Goal: Communication & Community: Answer question/provide support

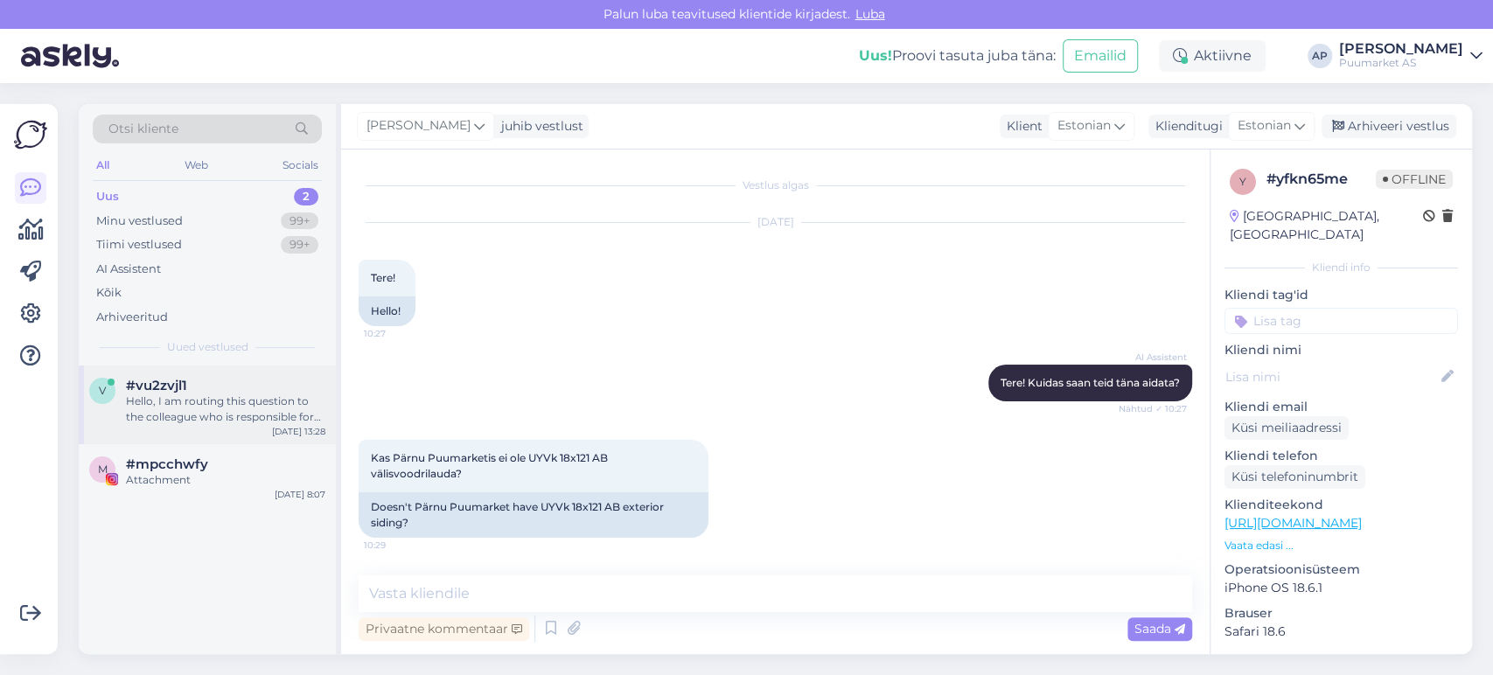
click at [222, 400] on div "Hello, I am routing this question to the colleague who is responsible for this …" at bounding box center [225, 409] width 199 height 31
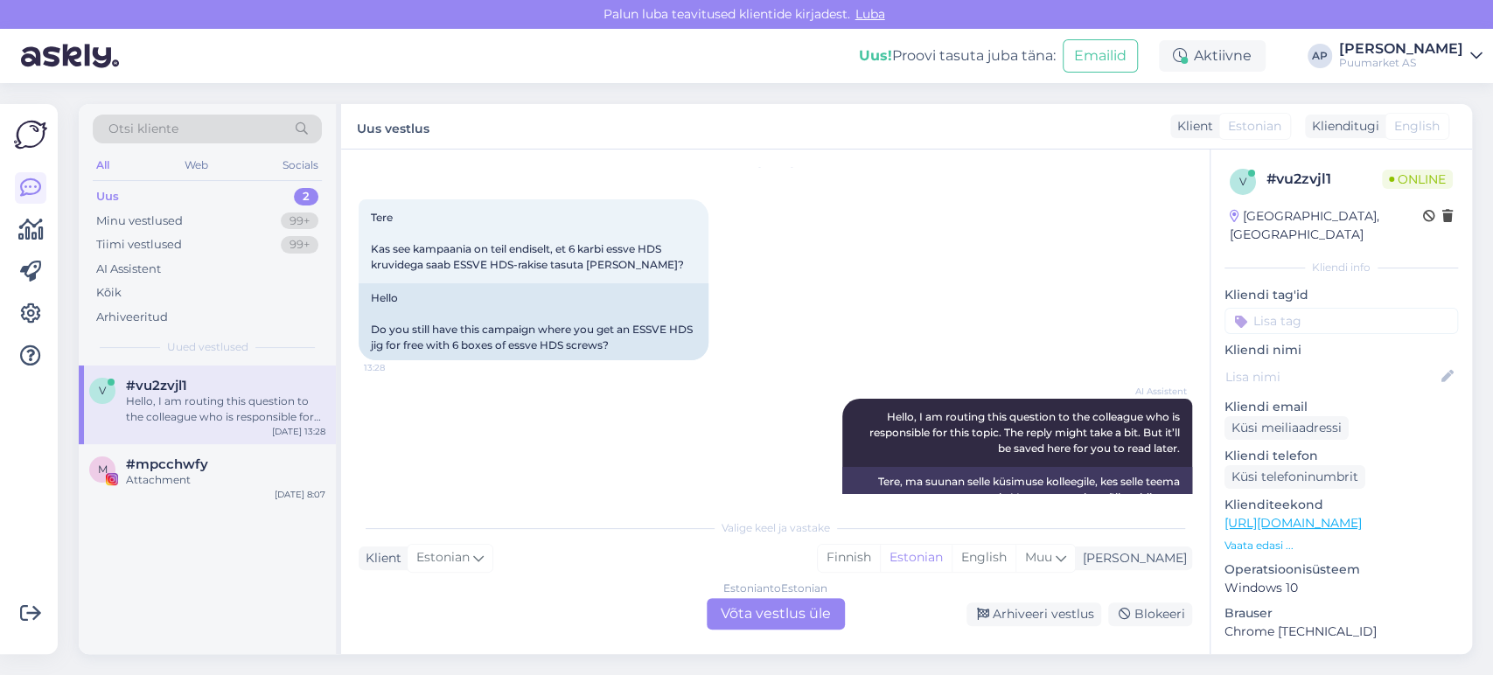
scroll to position [113, 0]
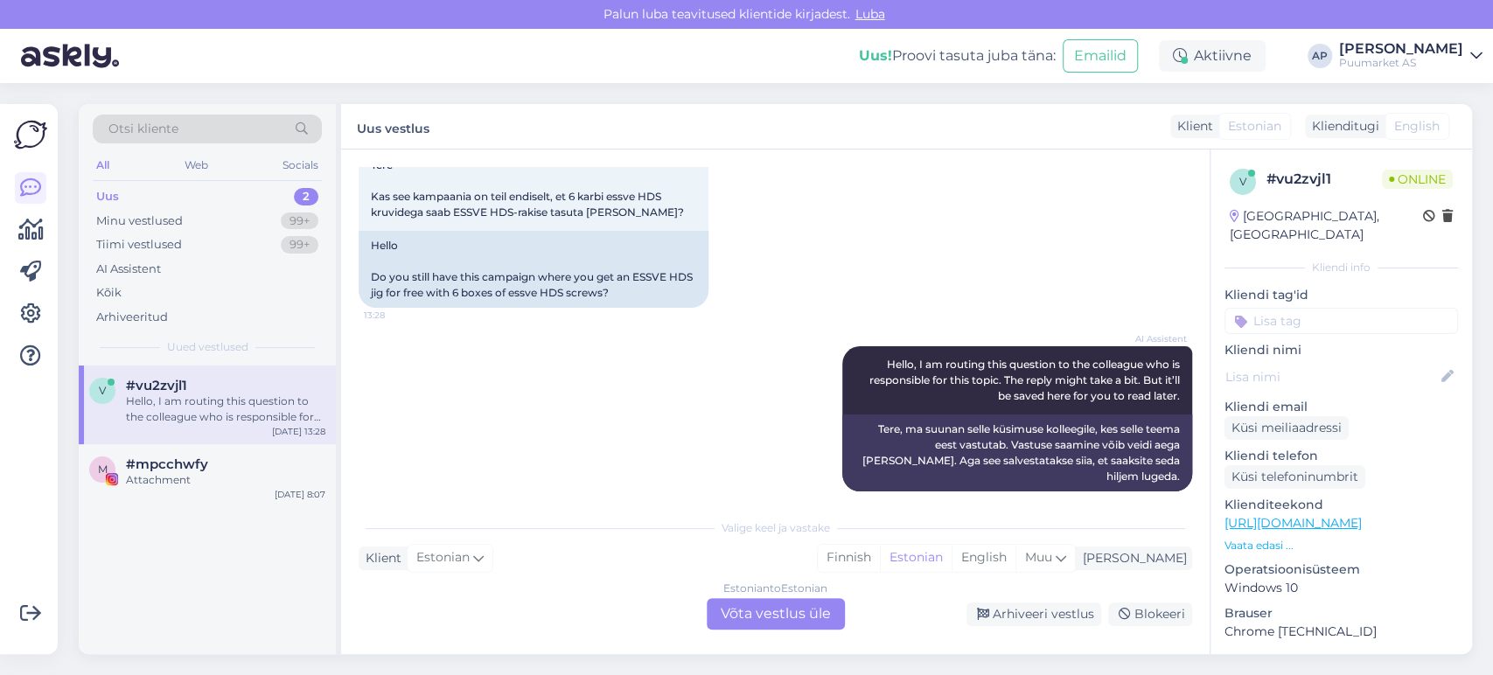
click at [753, 612] on div "Estonian to Estonian Võta vestlus üle" at bounding box center [776, 613] width 138 height 31
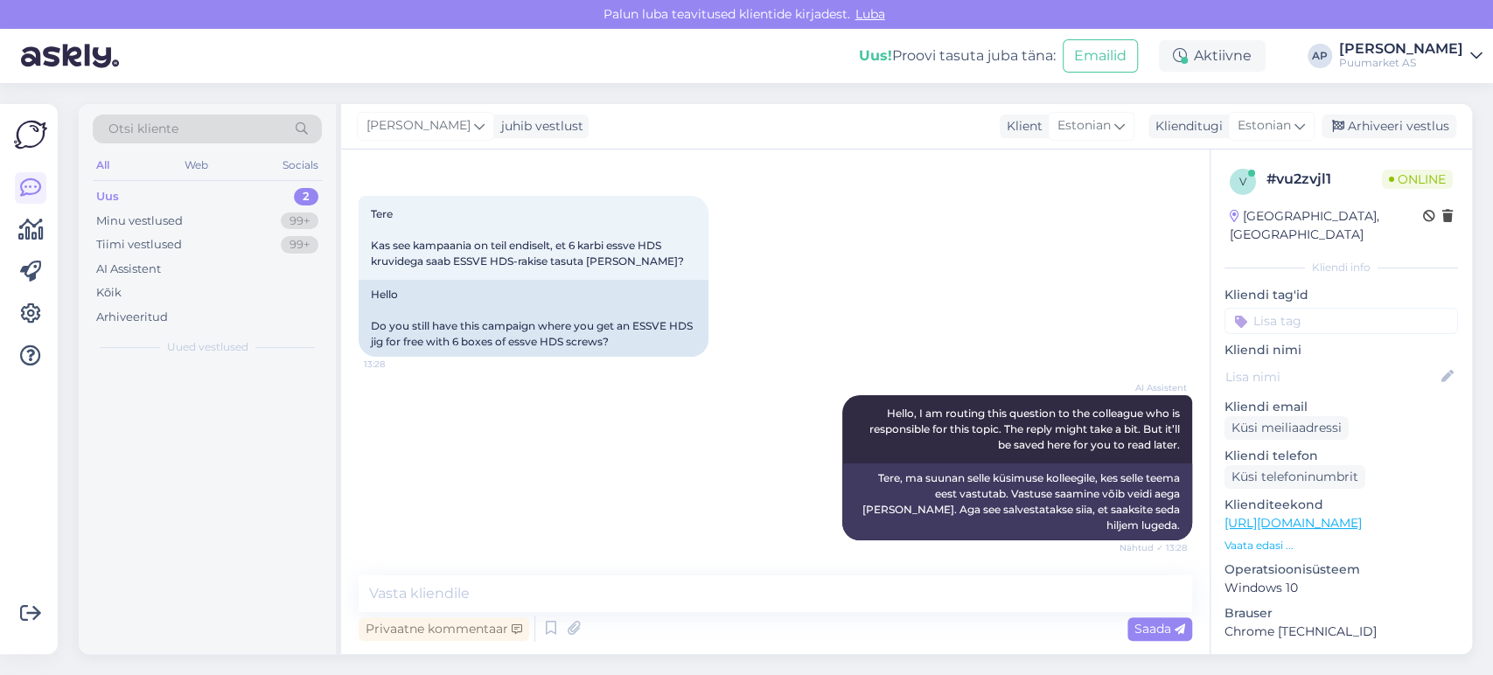
scroll to position [47, 0]
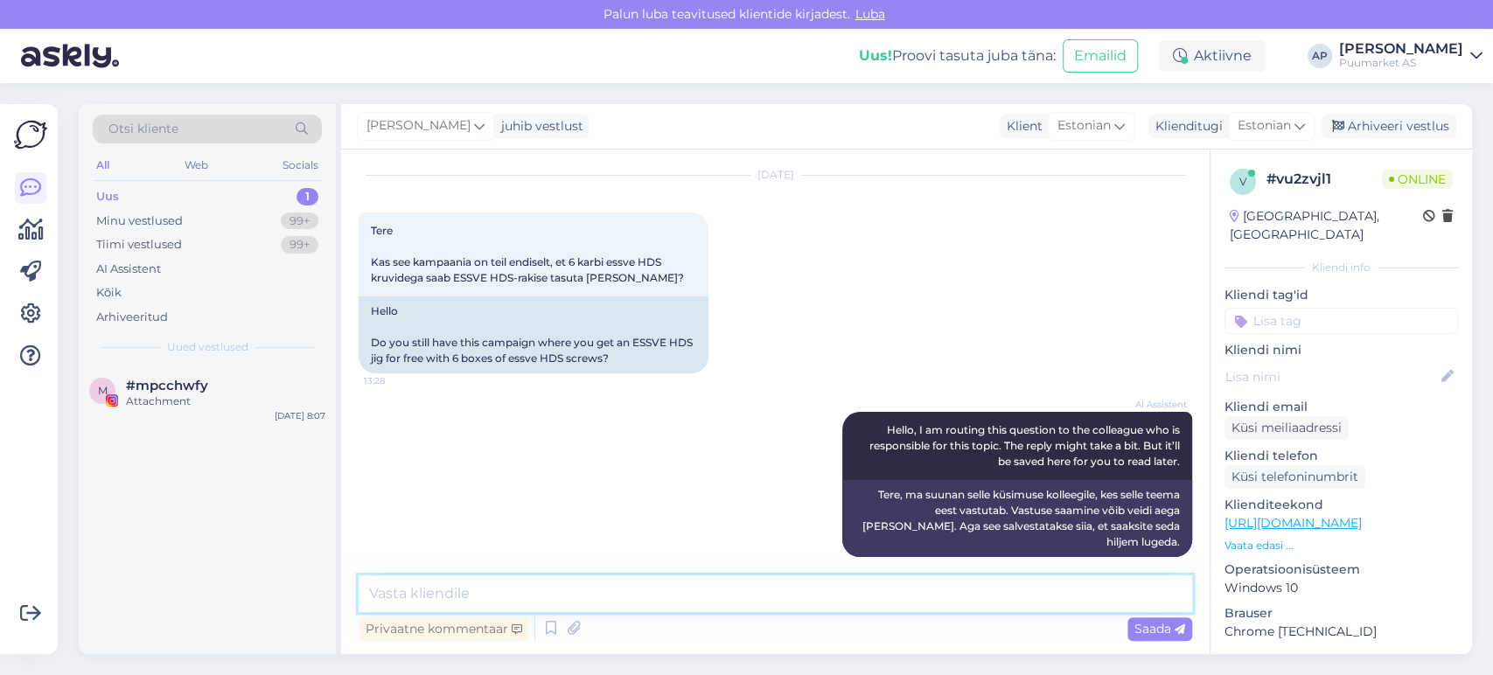
click at [747, 603] on textarea at bounding box center [776, 594] width 834 height 37
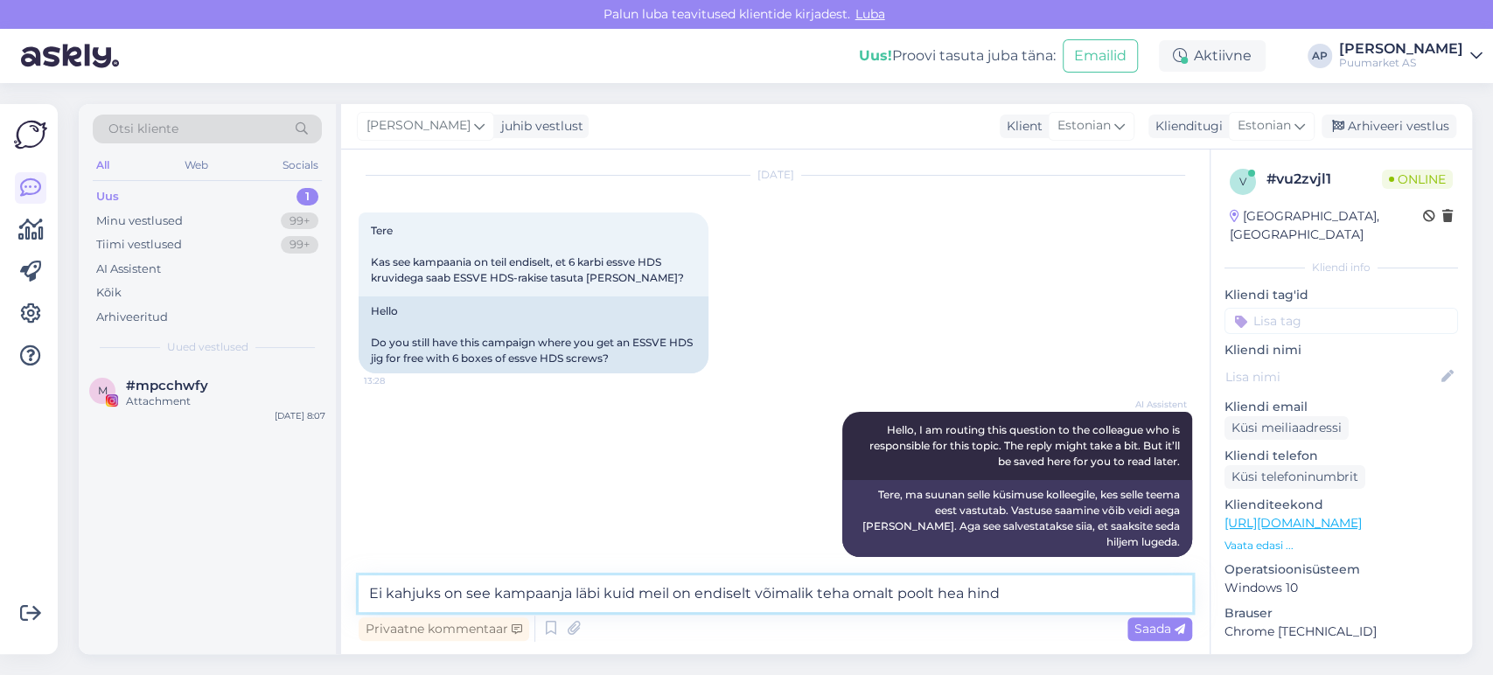
click at [1009, 598] on textarea "Ei kahjuks on see kampaanja läbi kuid meil on endiselt võimalik teha omalt pool…" at bounding box center [776, 594] width 834 height 37
drag, startPoint x: 1016, startPoint y: 596, endPoint x: 331, endPoint y: 661, distance: 688.1
click at [331, 661] on div "Otsi kliente All Web Socials Uus 1 Minu vestlused 99+ Tiimi vestlused 99+ AI As…" at bounding box center [780, 379] width 1425 height 592
paste textarea "Kahjuks on see kampaania läbi, kuid saame endiselt pakkuda teile omalt poolt he…"
type textarea "Kahjuks on see kampaania läbi, kuid saame endiselt pakkuda teile omalt poolt he…"
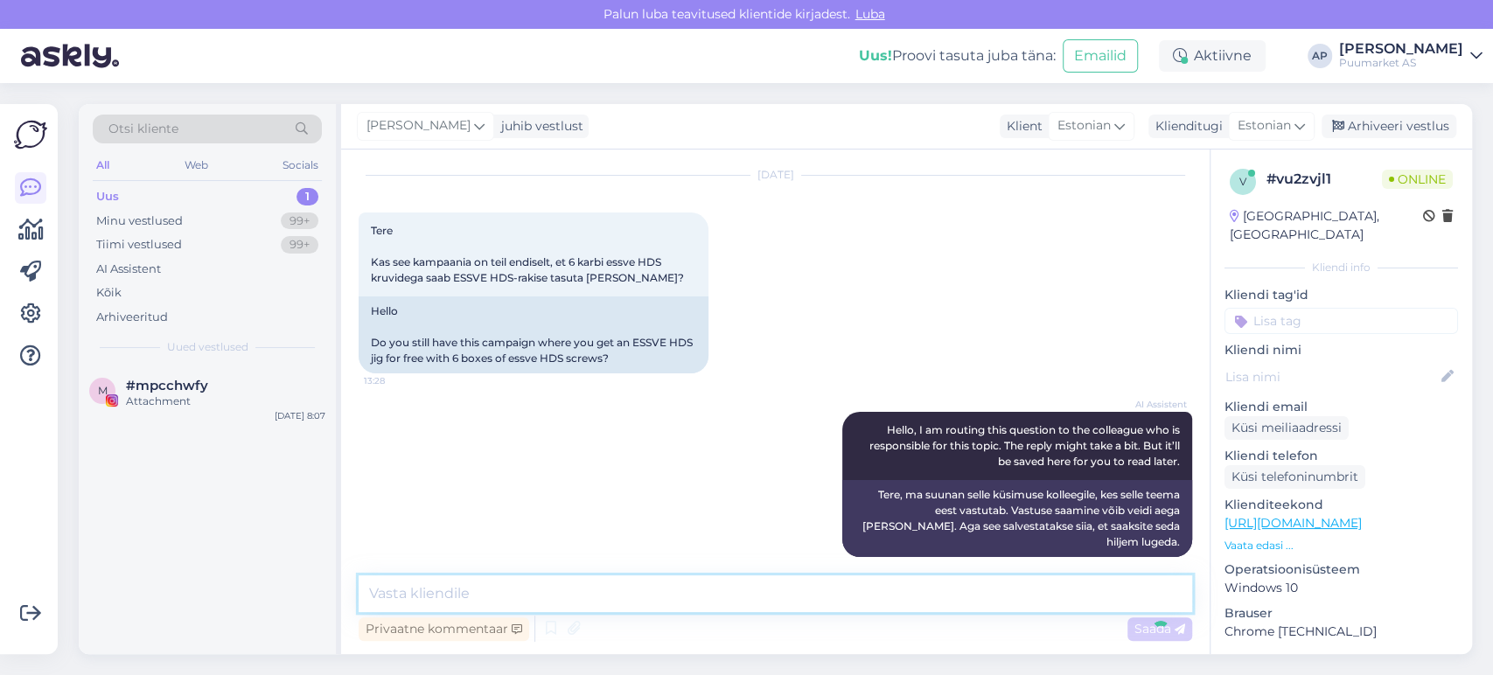
scroll to position [138, 0]
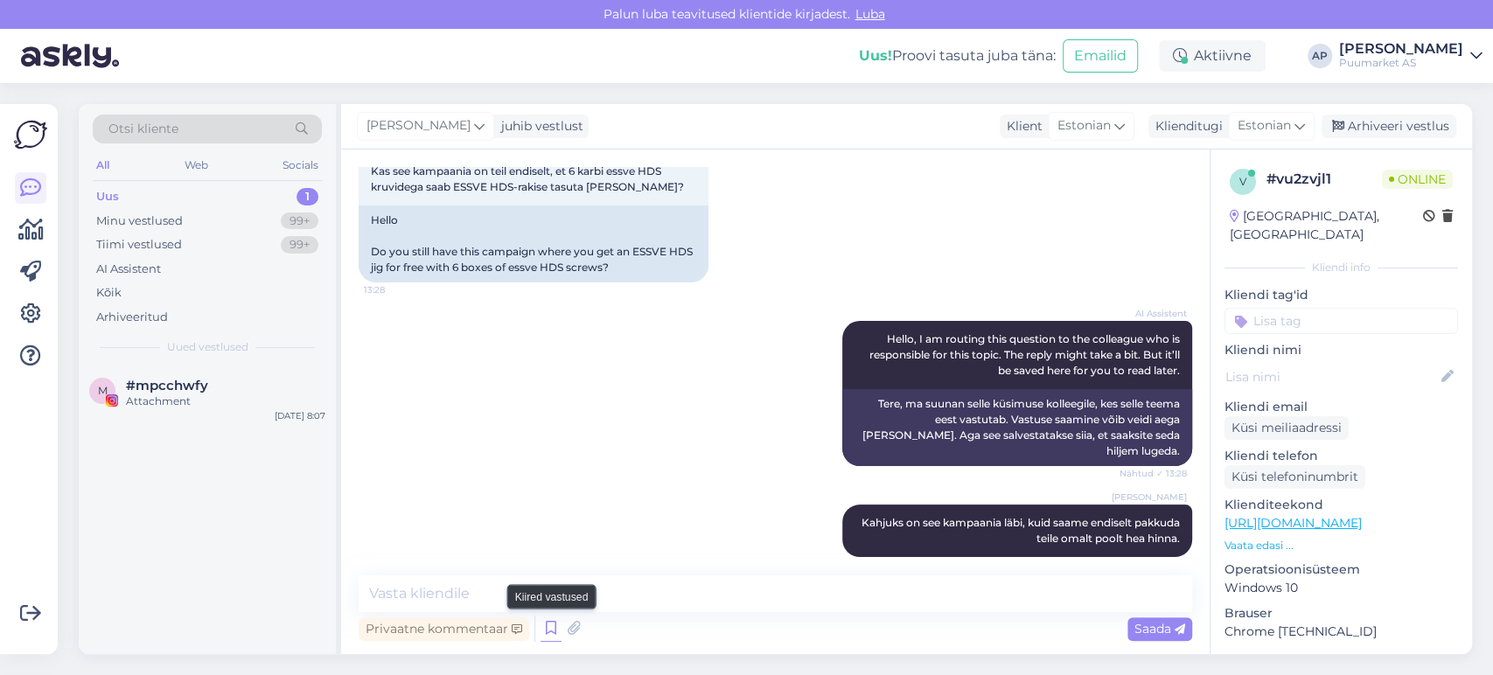
click at [546, 631] on icon at bounding box center [551, 629] width 21 height 26
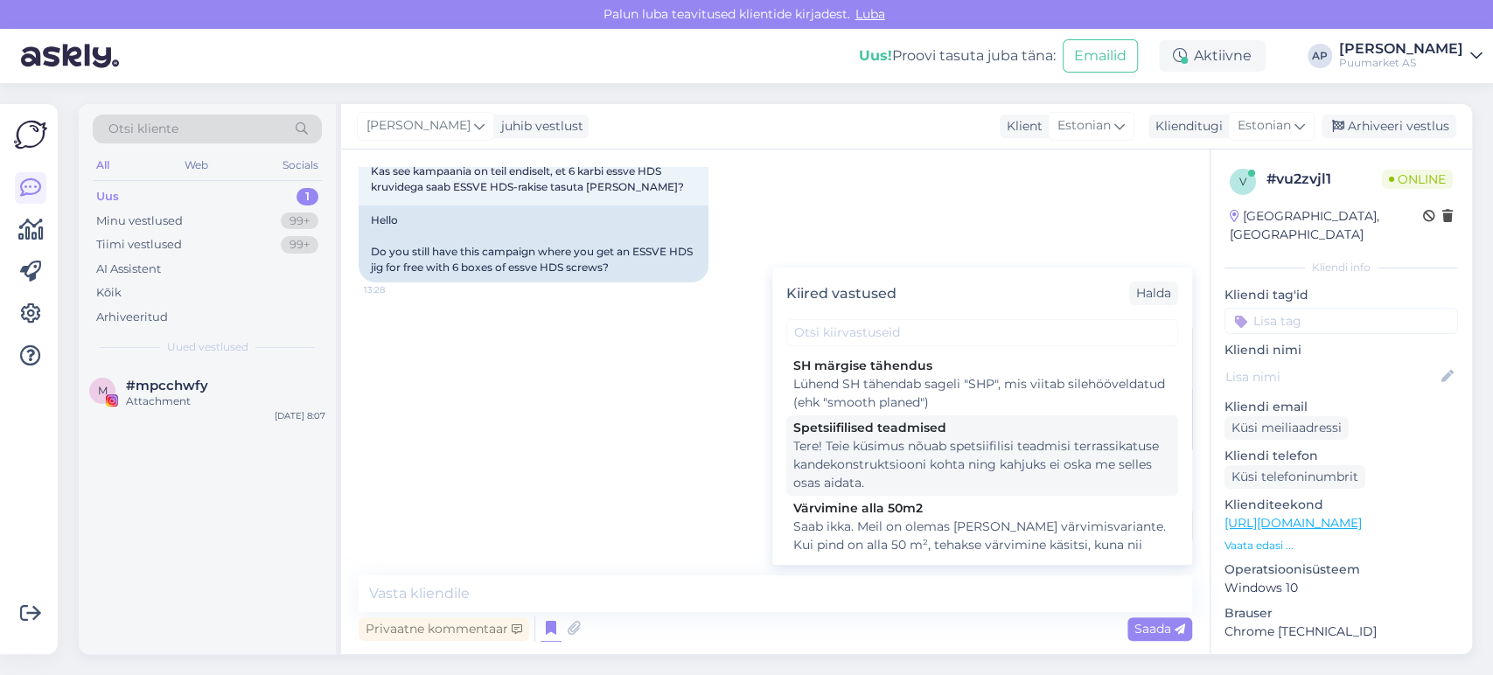
scroll to position [97, 0]
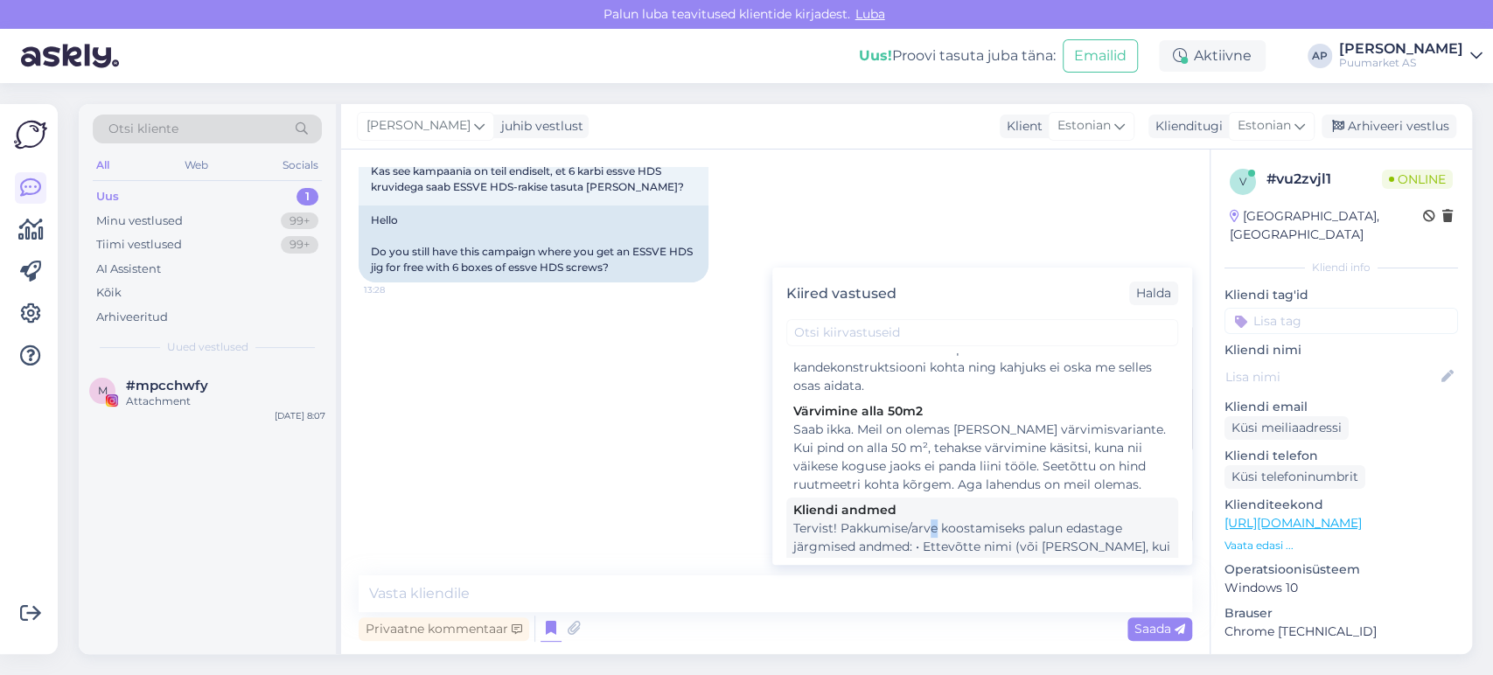
click at [933, 530] on div "Tervist! Pakkumise/arve koostamiseks palun edastage järgmised andmed: • Ettevõt…" at bounding box center [982, 566] width 378 height 92
type textarea "Tervist! Pakkumise/arve koostamiseks palun edastage järgmised andmed: • Ettevõt…"
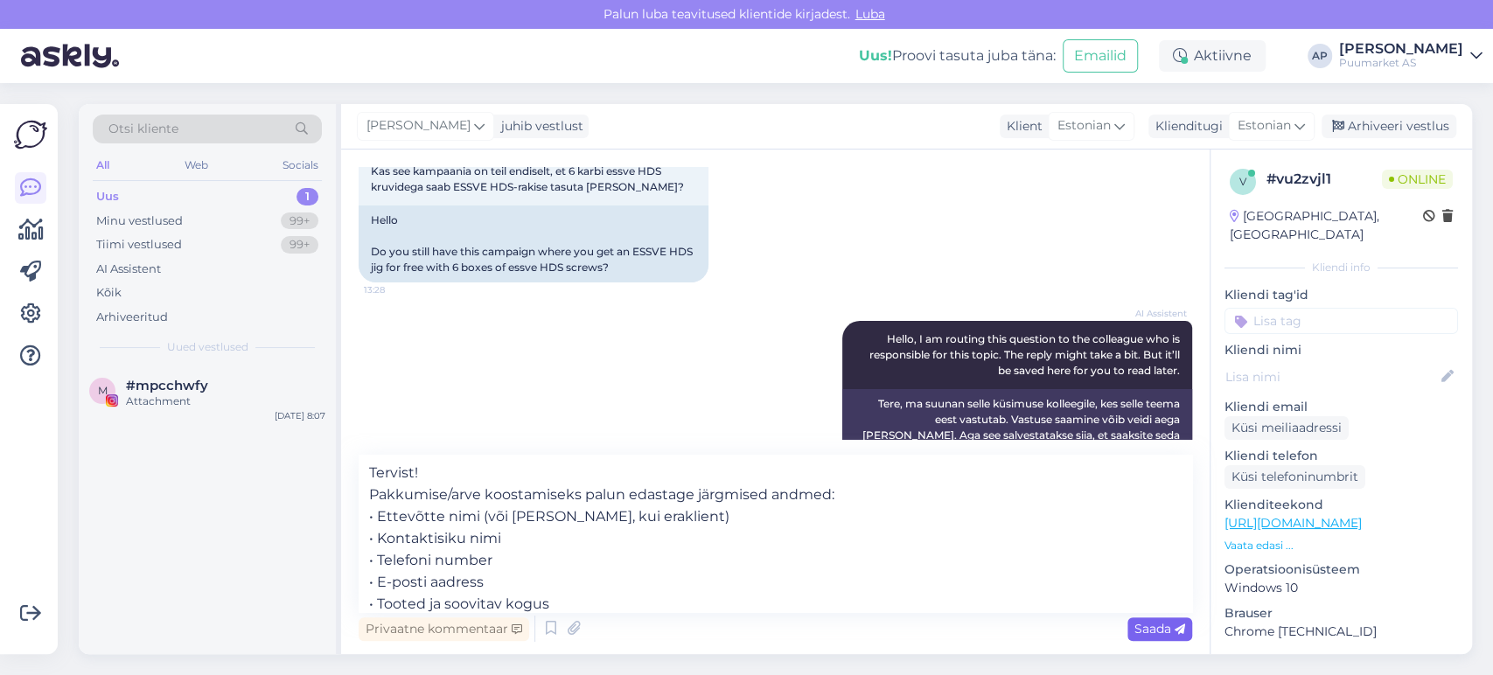
click at [1144, 635] on span "Saada" at bounding box center [1160, 629] width 51 height 16
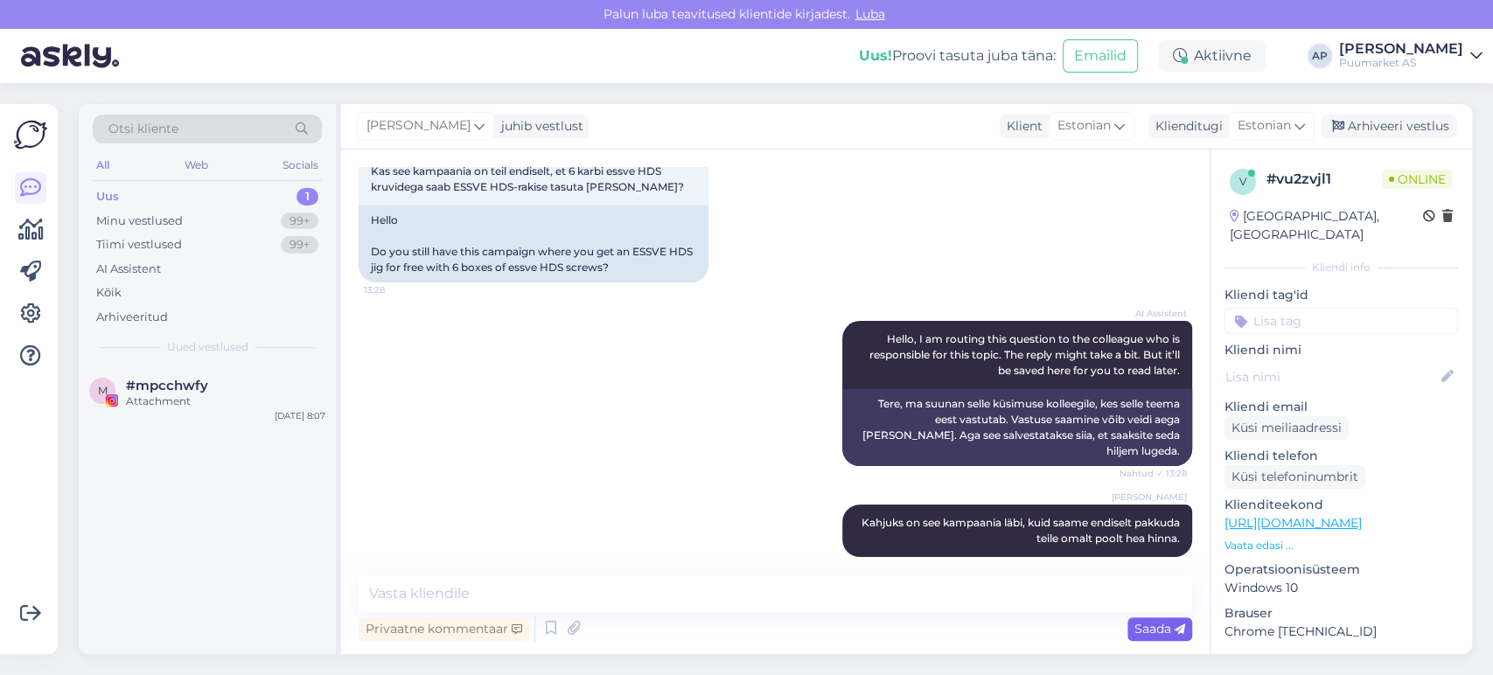
scroll to position [339, 0]
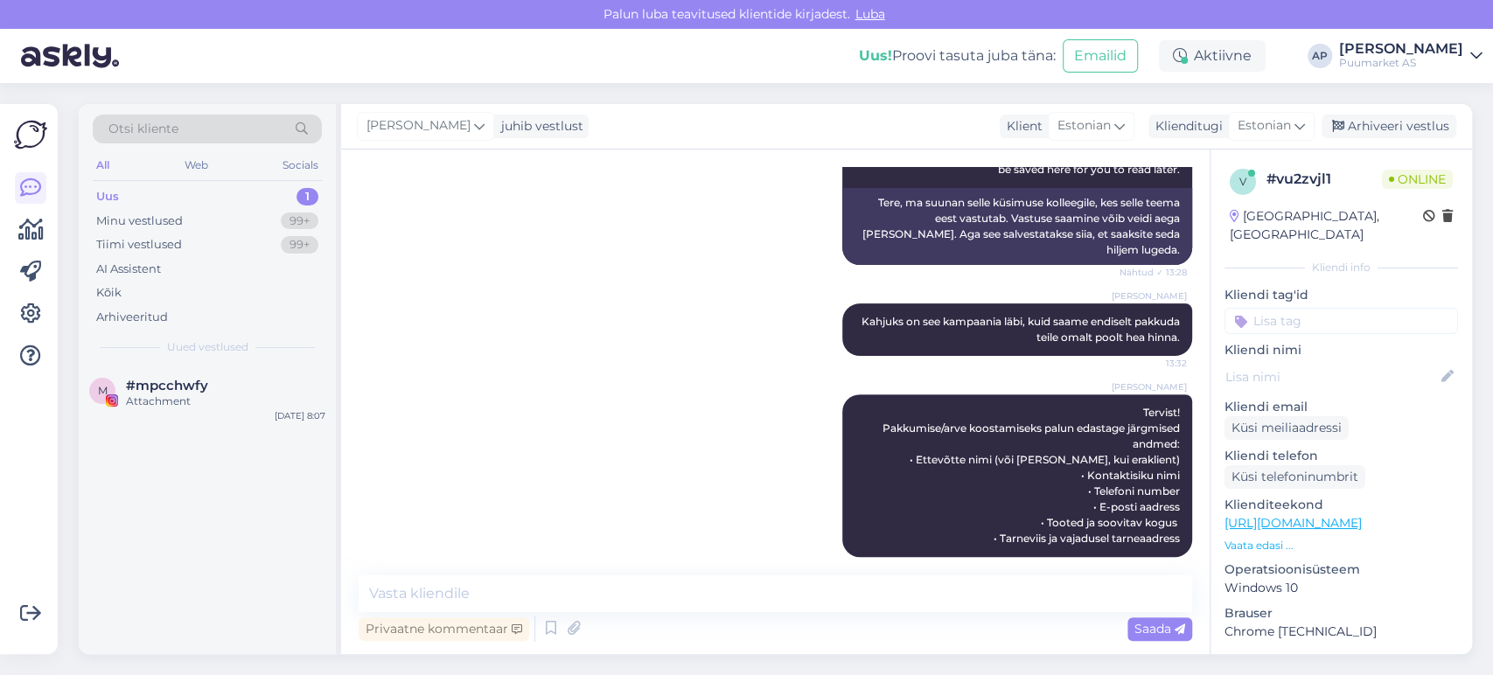
click at [506, 376] on div "[PERSON_NAME] Tervist! Pakkumise/arve koostamiseks palun edastage järgmised and…" at bounding box center [776, 475] width 834 height 201
click at [258, 395] on div "Attachment" at bounding box center [225, 402] width 199 height 16
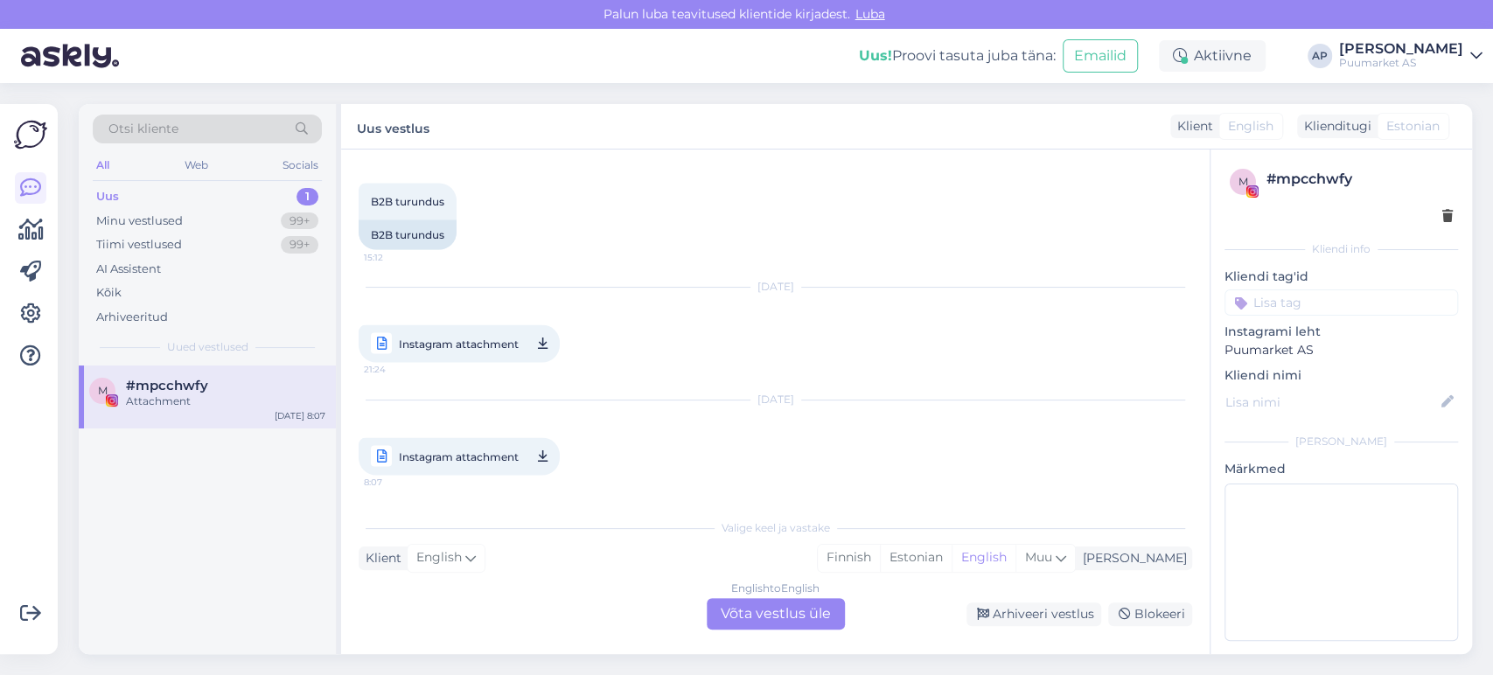
scroll to position [2273, 0]
drag, startPoint x: 195, startPoint y: 224, endPoint x: 265, endPoint y: 260, distance: 78.6
click at [195, 224] on div "Minu vestlused 99+" at bounding box center [207, 221] width 229 height 24
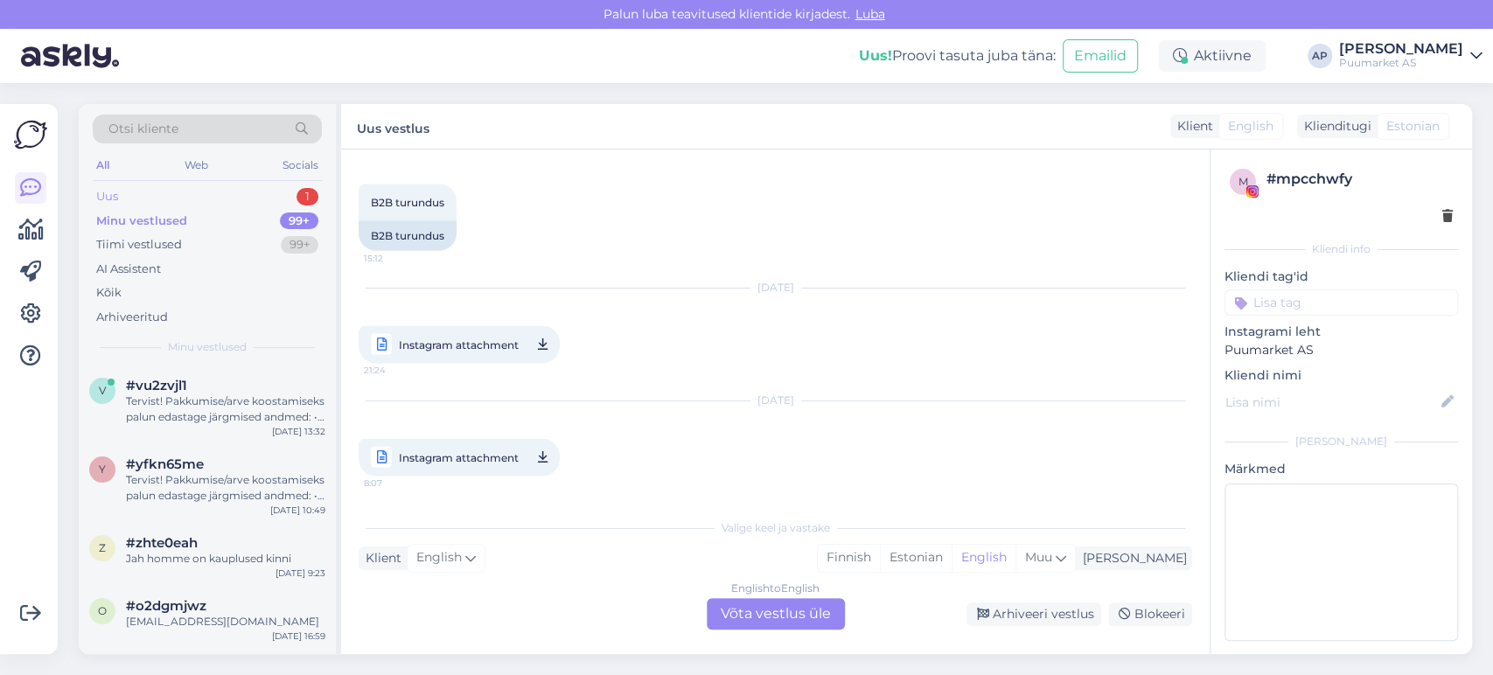
click at [192, 192] on div "Uus 1" at bounding box center [207, 197] width 229 height 24
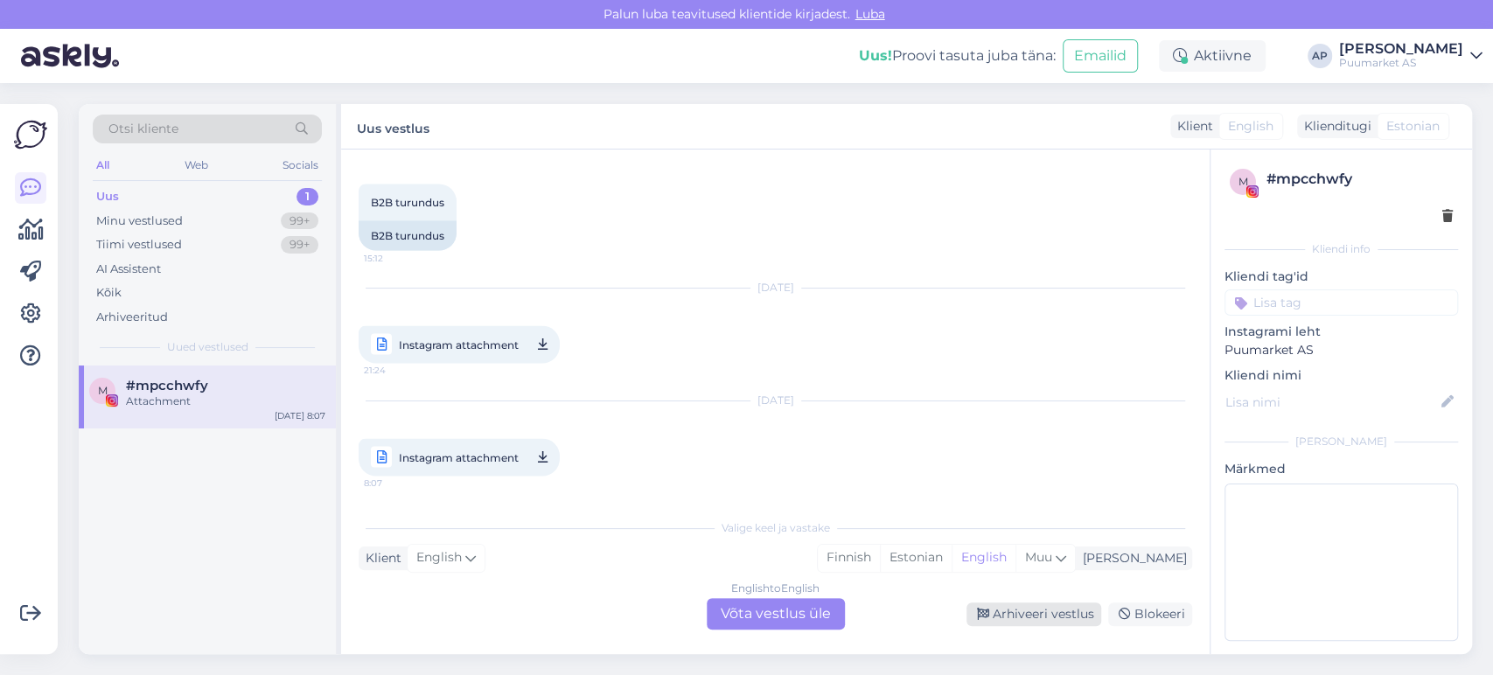
click at [1076, 611] on div "Arhiveeri vestlus" at bounding box center [1034, 615] width 135 height 24
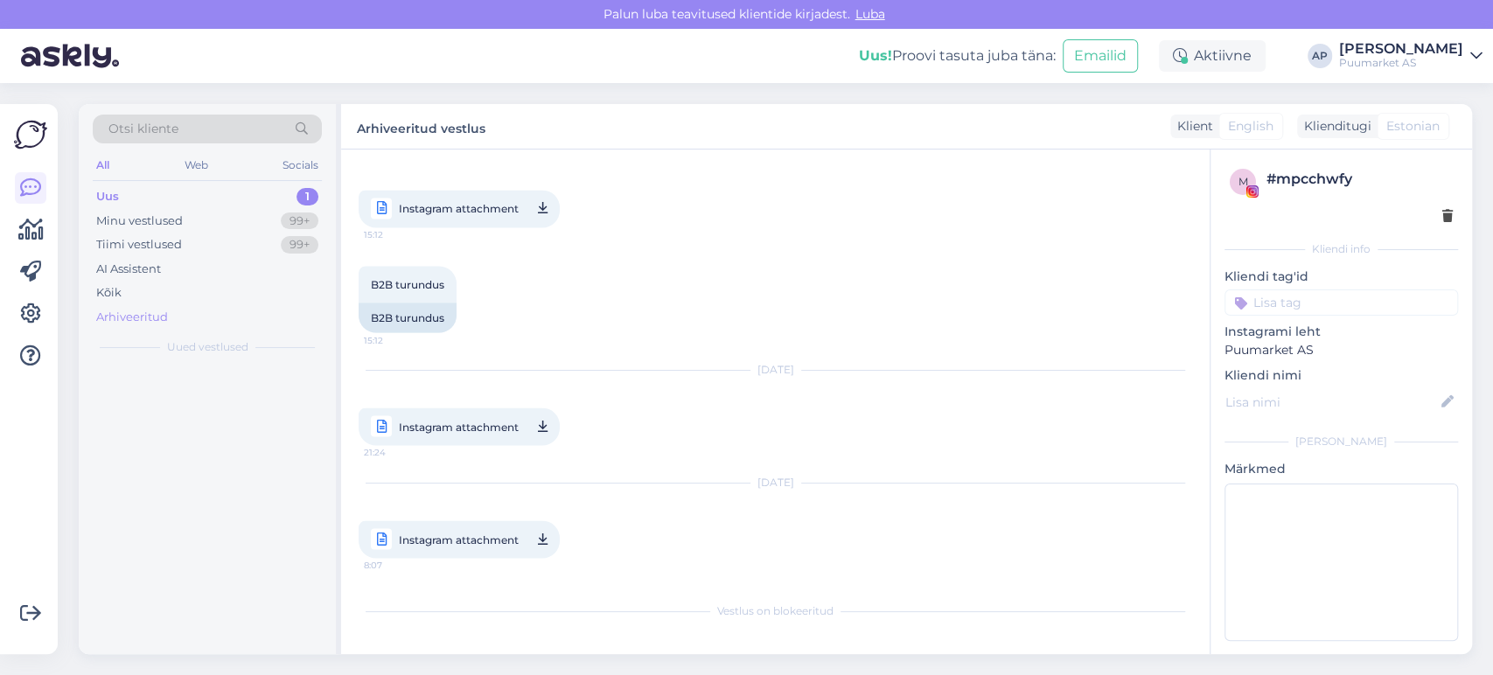
scroll to position [2190, 0]
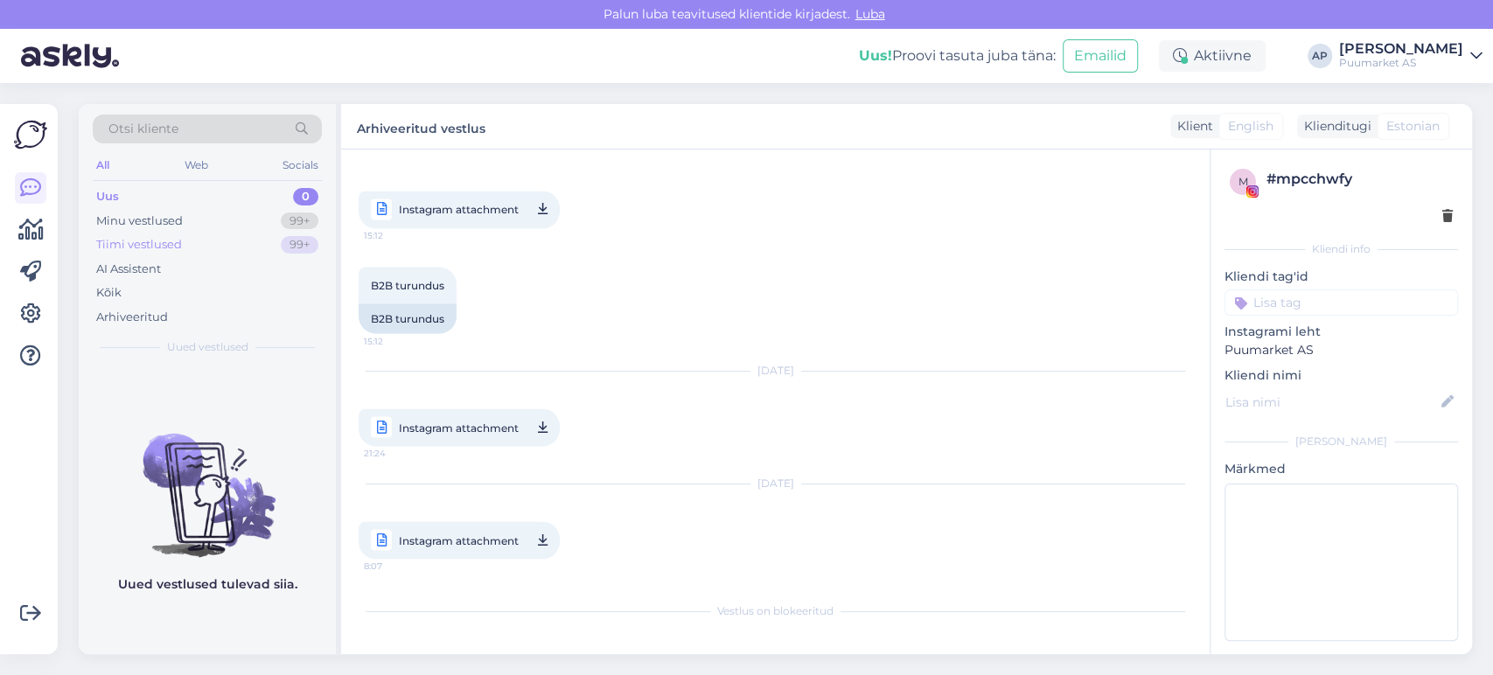
click at [244, 233] on div "Tiimi vestlused 99+" at bounding box center [207, 245] width 229 height 24
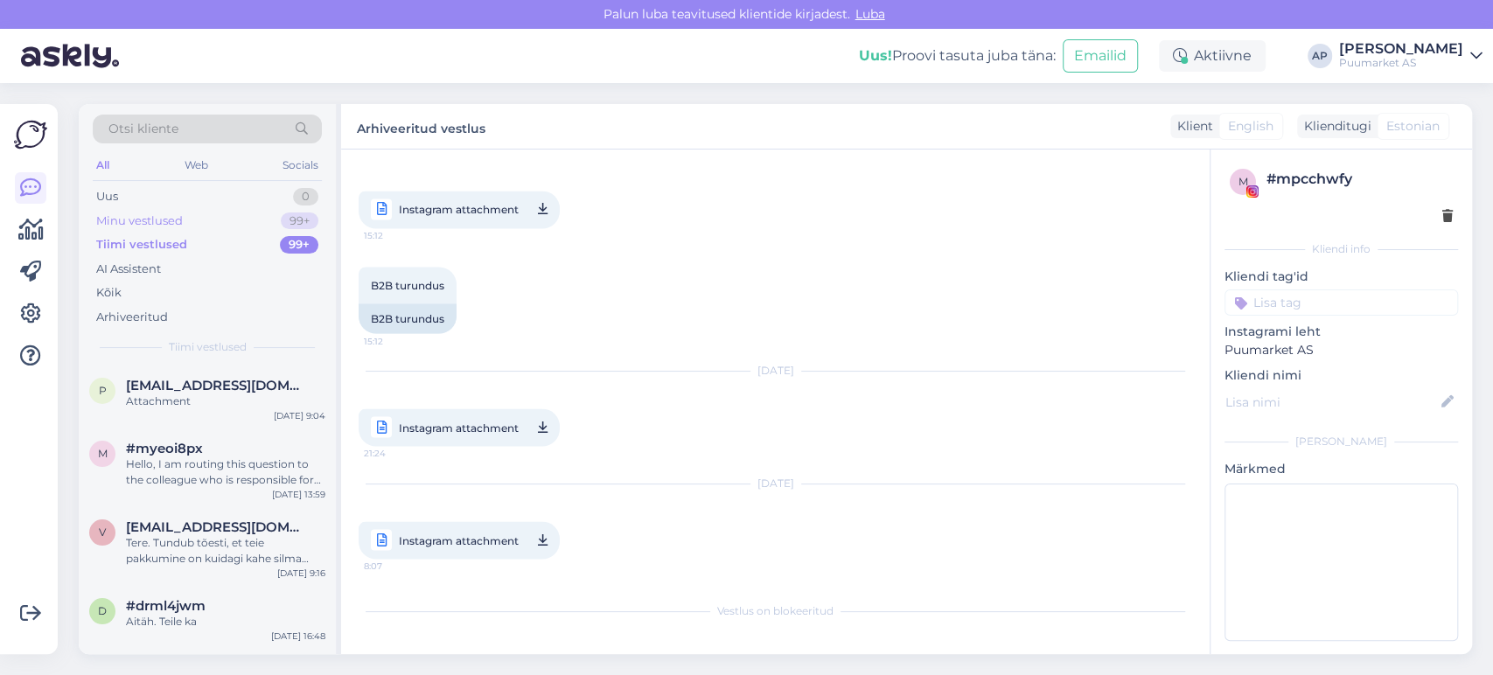
click at [262, 220] on div "Minu vestlused 99+" at bounding box center [207, 221] width 229 height 24
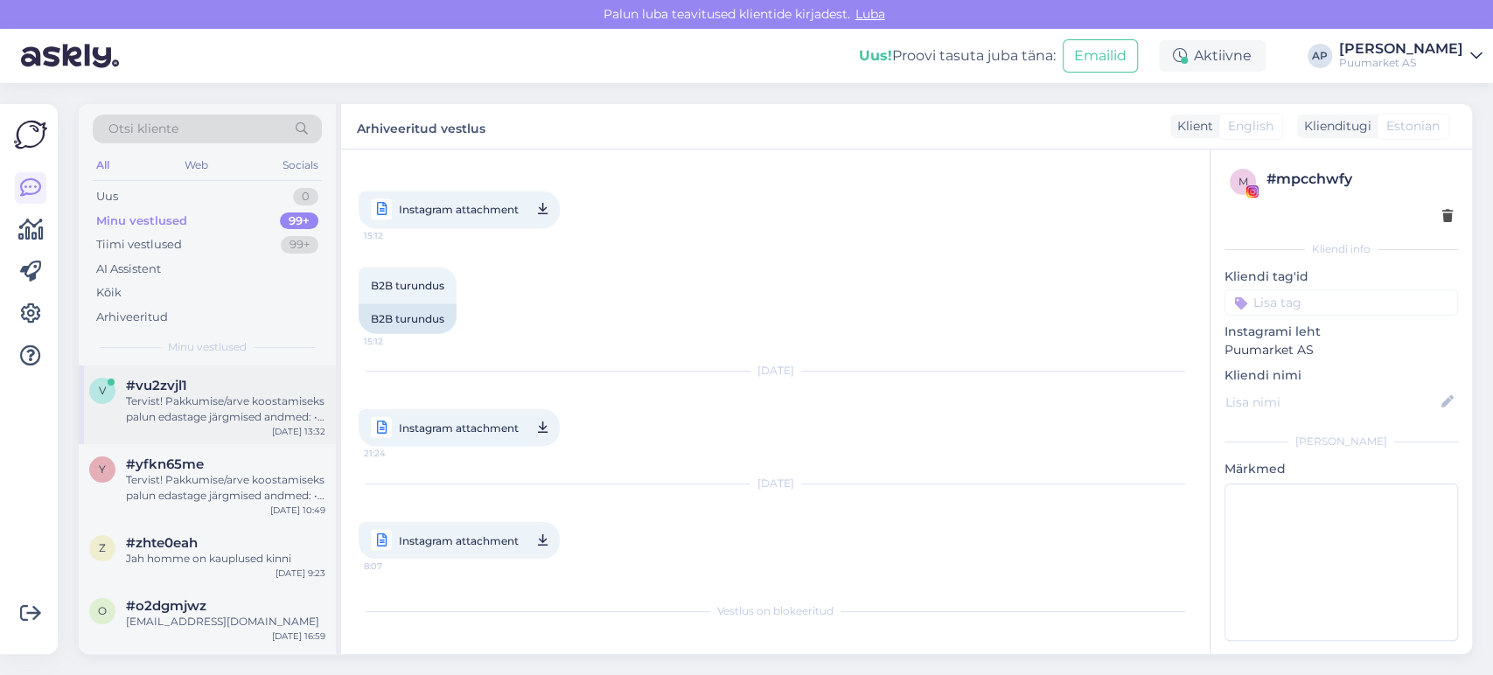
click at [175, 409] on div "Tervist! Pakkumise/arve koostamiseks palun edastage järgmised andmed: • Ettevõt…" at bounding box center [225, 409] width 199 height 31
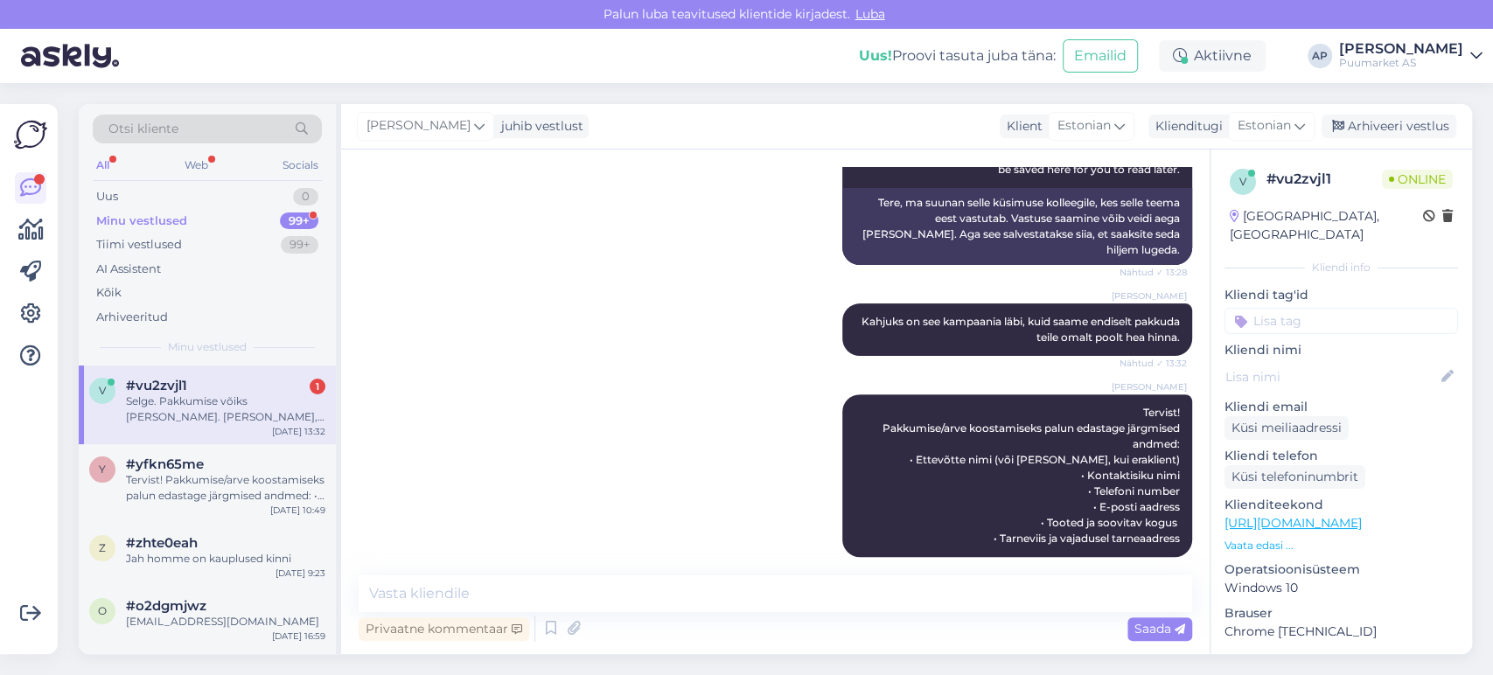
scroll to position [525, 0]
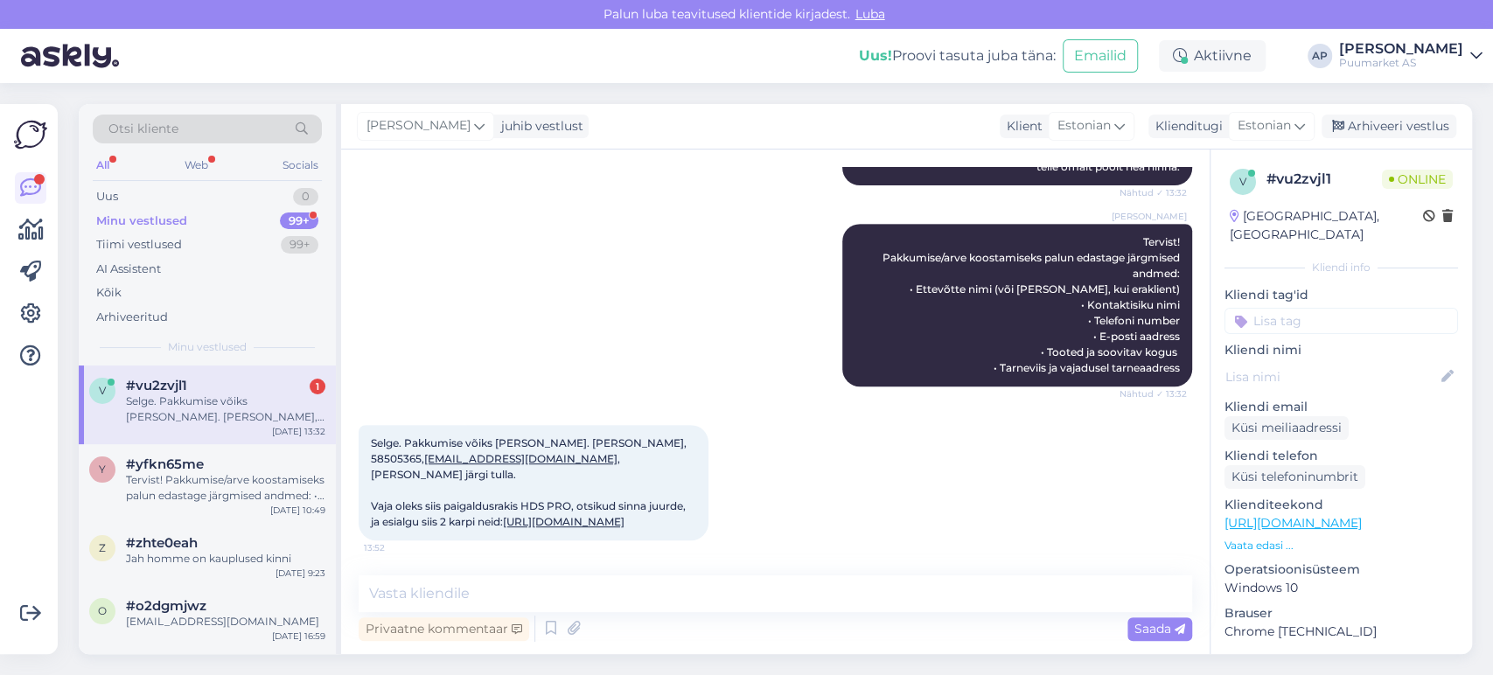
drag, startPoint x: 246, startPoint y: 415, endPoint x: 254, endPoint y: 409, distance: 10.0
click at [246, 415] on div "Selge. Pakkumise võiks [PERSON_NAME]. [PERSON_NAME], [PERSON_NAME], 58505365, […" at bounding box center [225, 409] width 199 height 31
click at [571, 576] on textarea at bounding box center [776, 594] width 834 height 37
type textarea "kaks otsikut on juba rakisega kaasas"
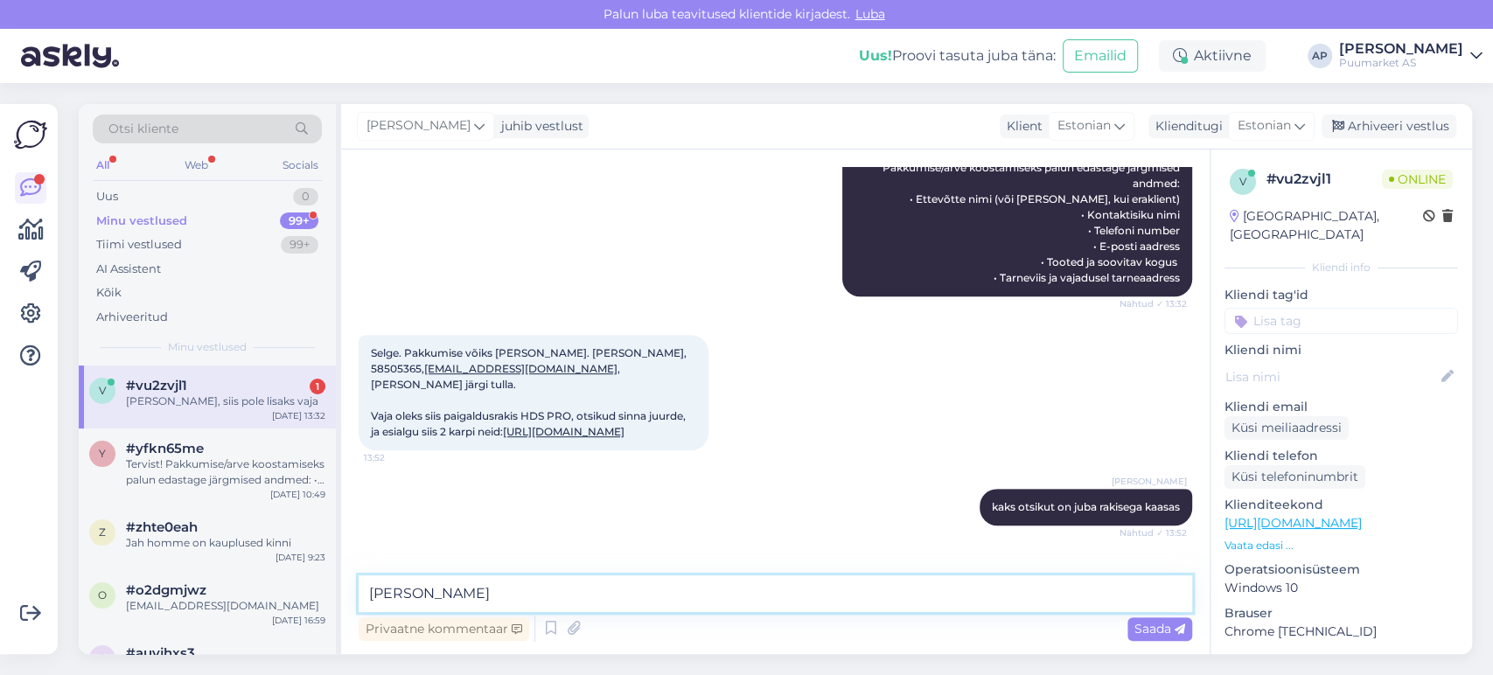
scroll to position [675, 0]
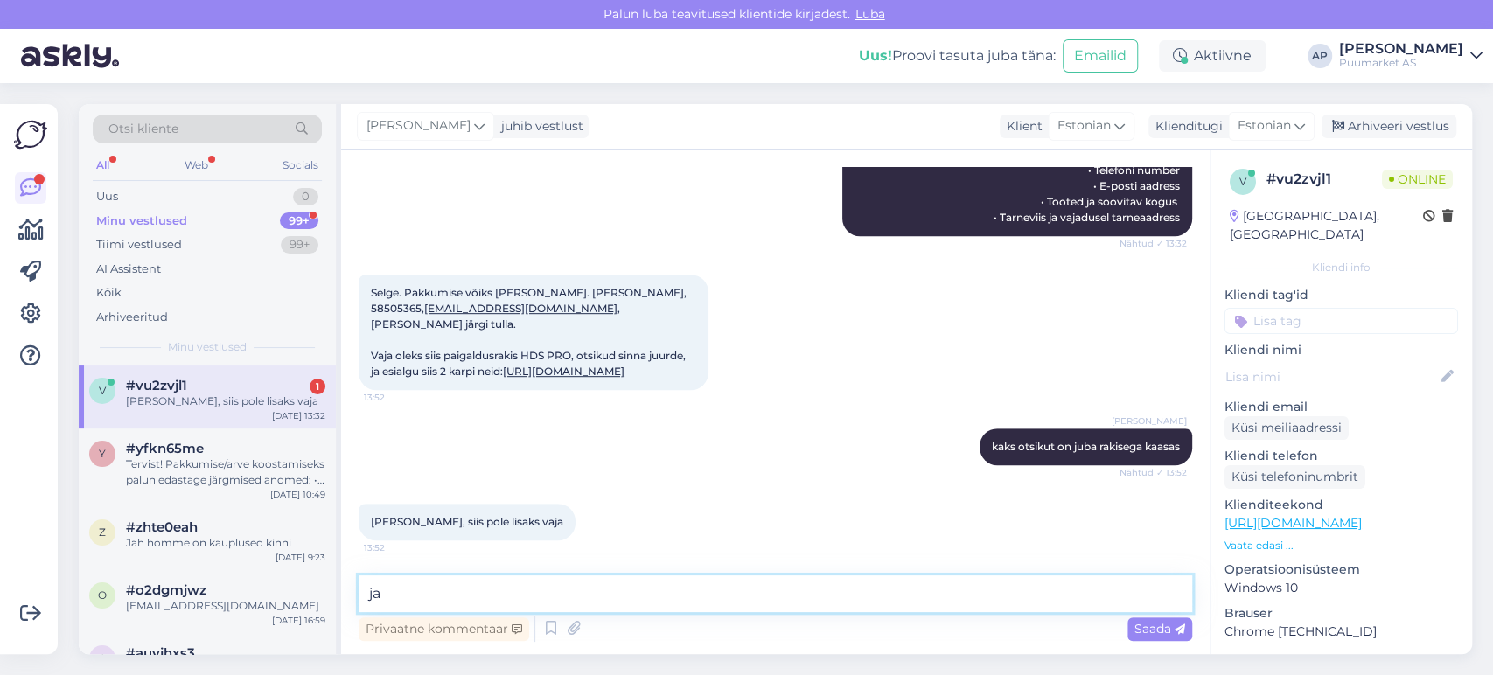
type textarea "j"
click at [648, 474] on div "[PERSON_NAME] kaks otsikut on juba rakisega kaasas Nähtud ✓ 13:52" at bounding box center [776, 446] width 834 height 75
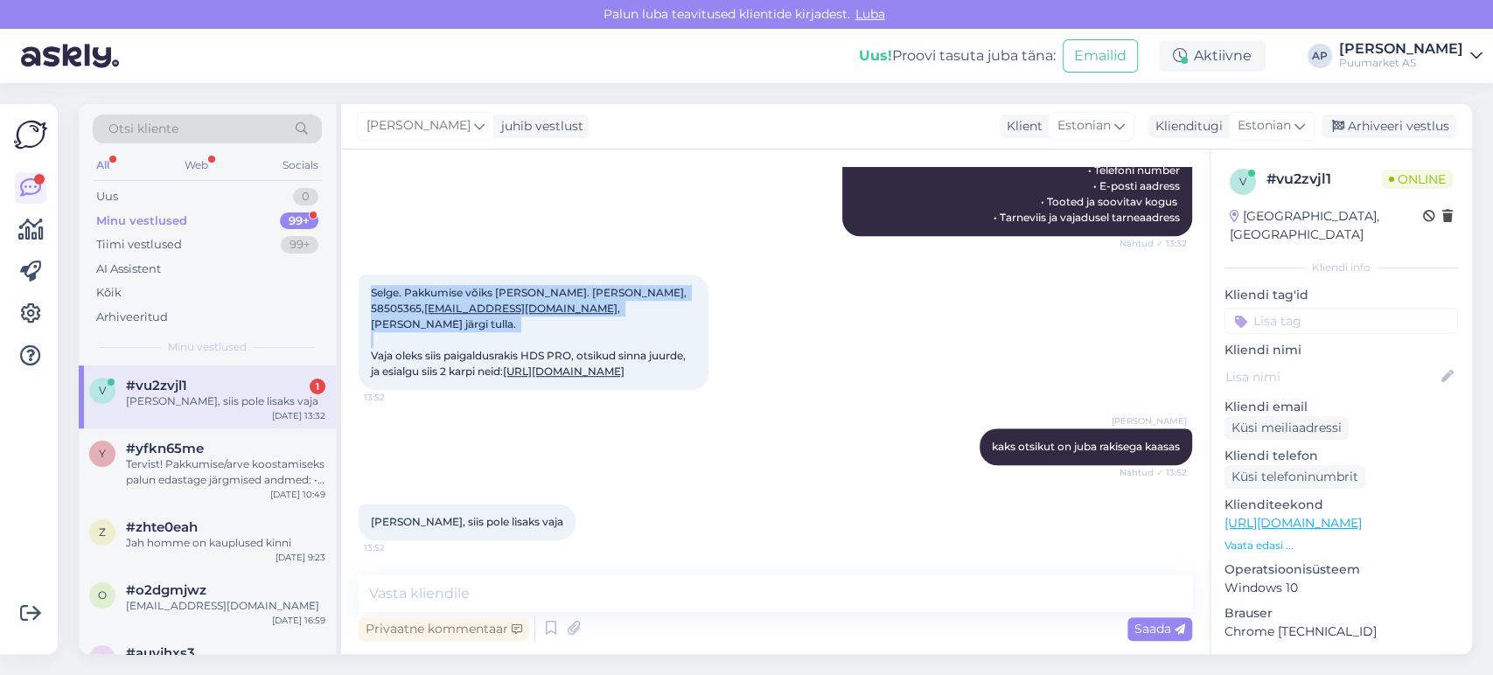
drag, startPoint x: 385, startPoint y: 262, endPoint x: 467, endPoint y: 297, distance: 89.4
click at [467, 297] on div "Selge. Pakkumise võiks [PERSON_NAME]. [PERSON_NAME], [PERSON_NAME], 58505365, […" at bounding box center [534, 332] width 350 height 115
copy span "Selge. Pakkumise võiks [PERSON_NAME]. [PERSON_NAME], [PERSON_NAME], 58505365, […"
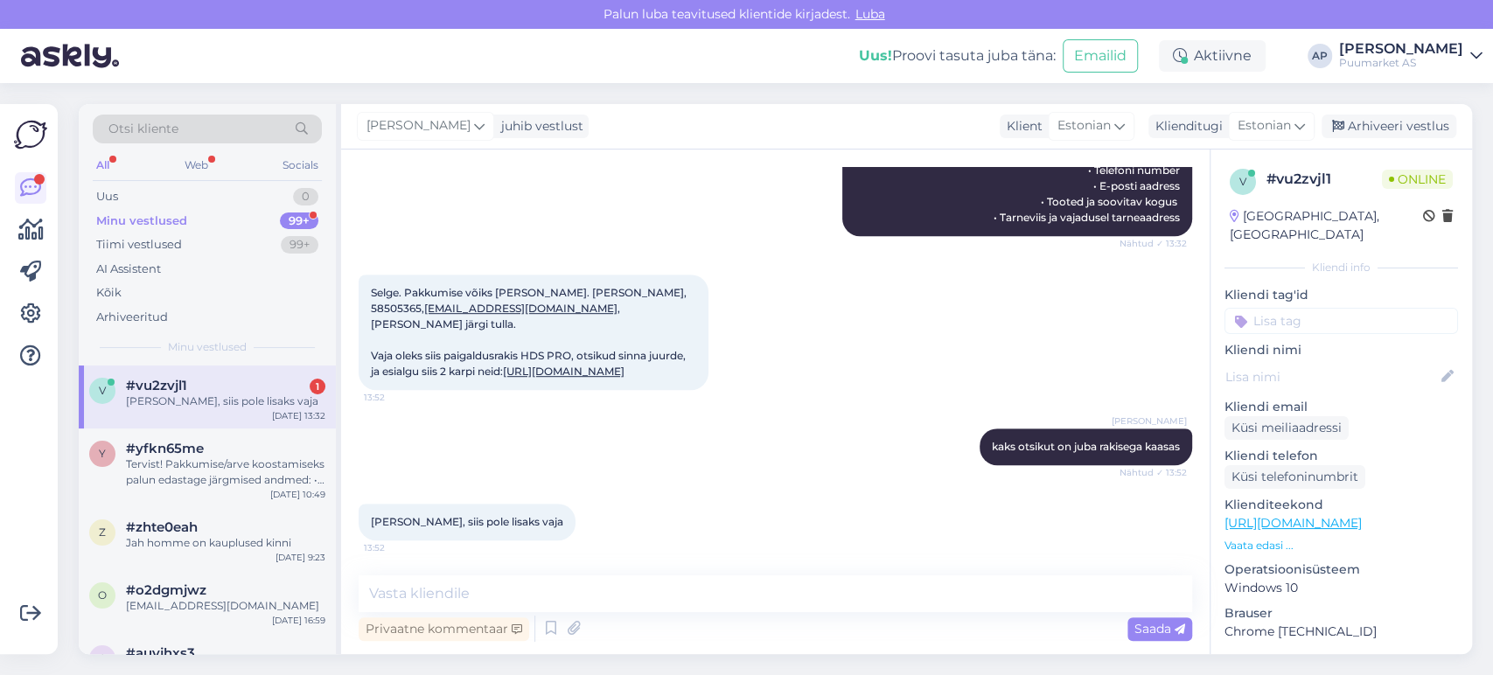
click at [798, 514] on div "[PERSON_NAME], siis pole lisaks vaja 13:52" at bounding box center [776, 522] width 834 height 75
click at [551, 633] on icon at bounding box center [551, 629] width 21 height 26
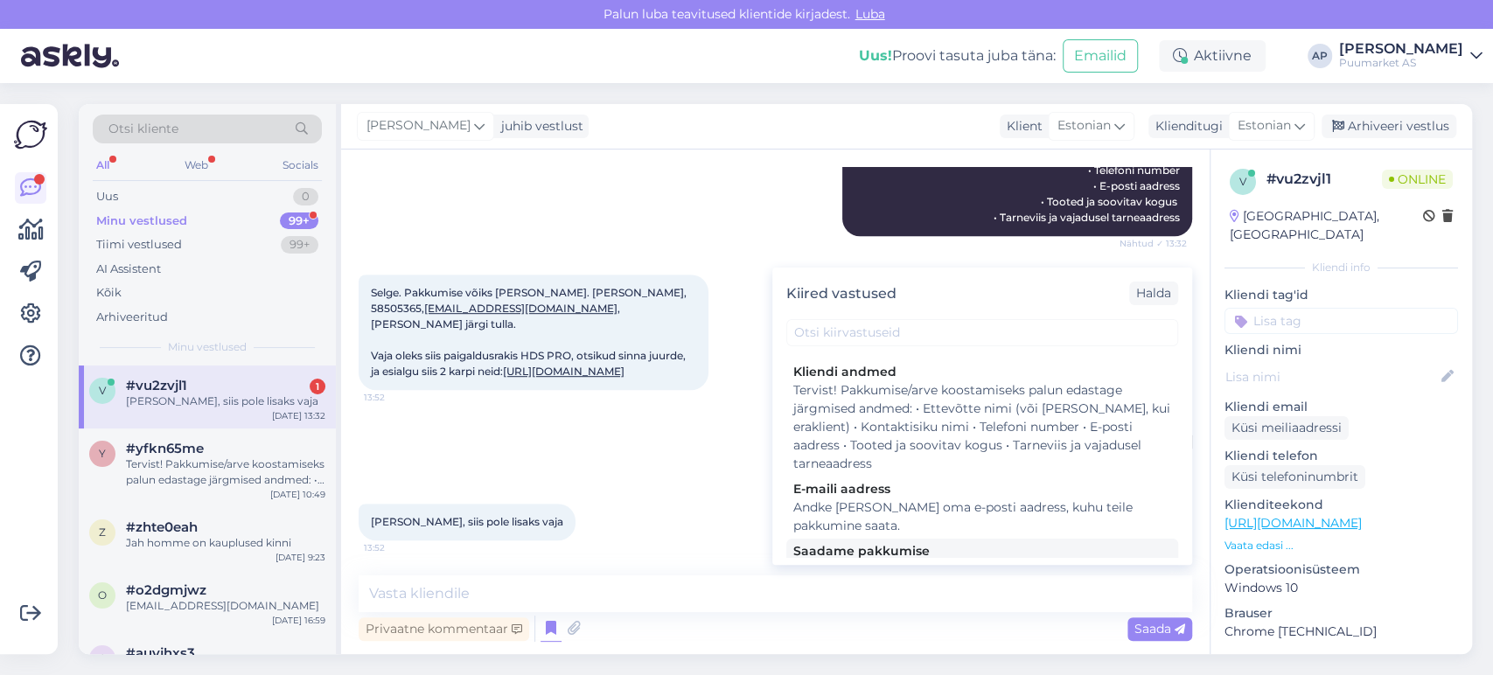
scroll to position [291, 0]
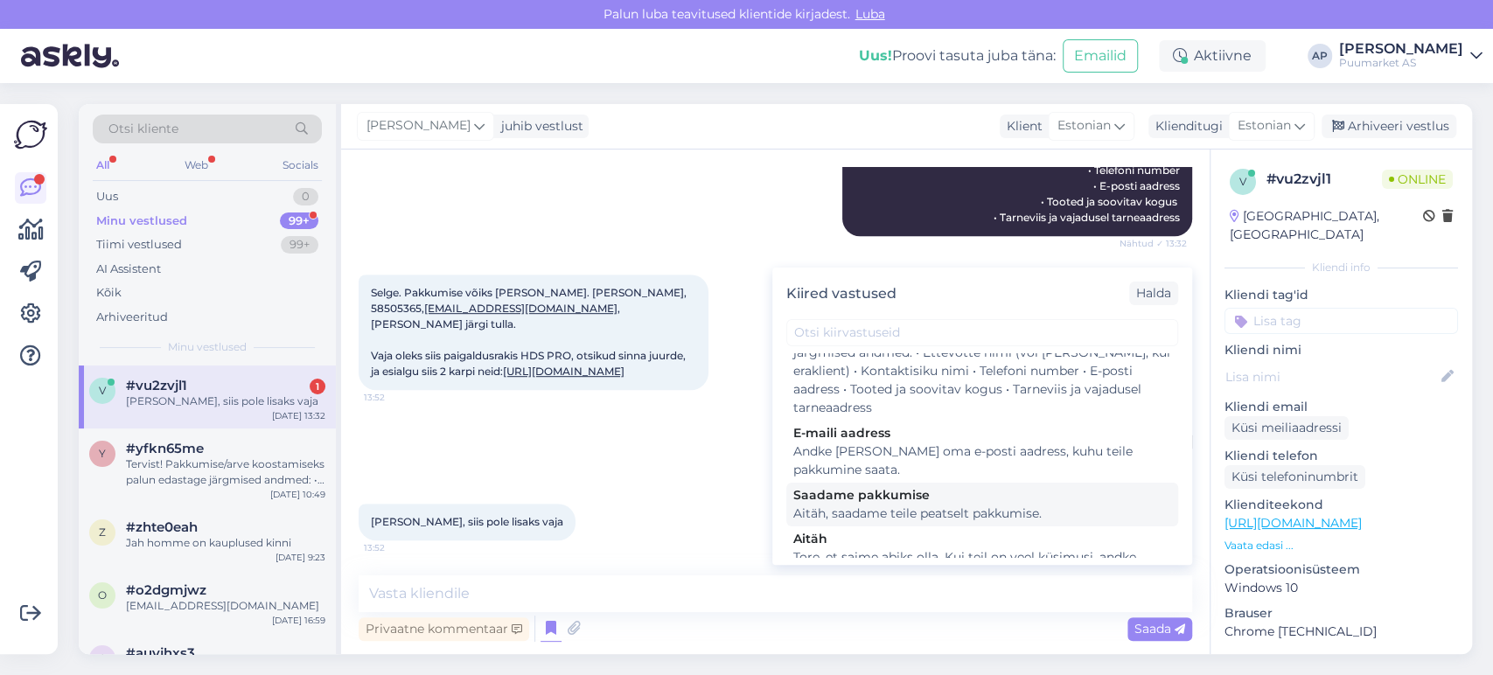
click at [915, 496] on div "Saadame pakkumise" at bounding box center [982, 495] width 378 height 18
type textarea "Aitäh, saadame teile peatselt pakkumise."
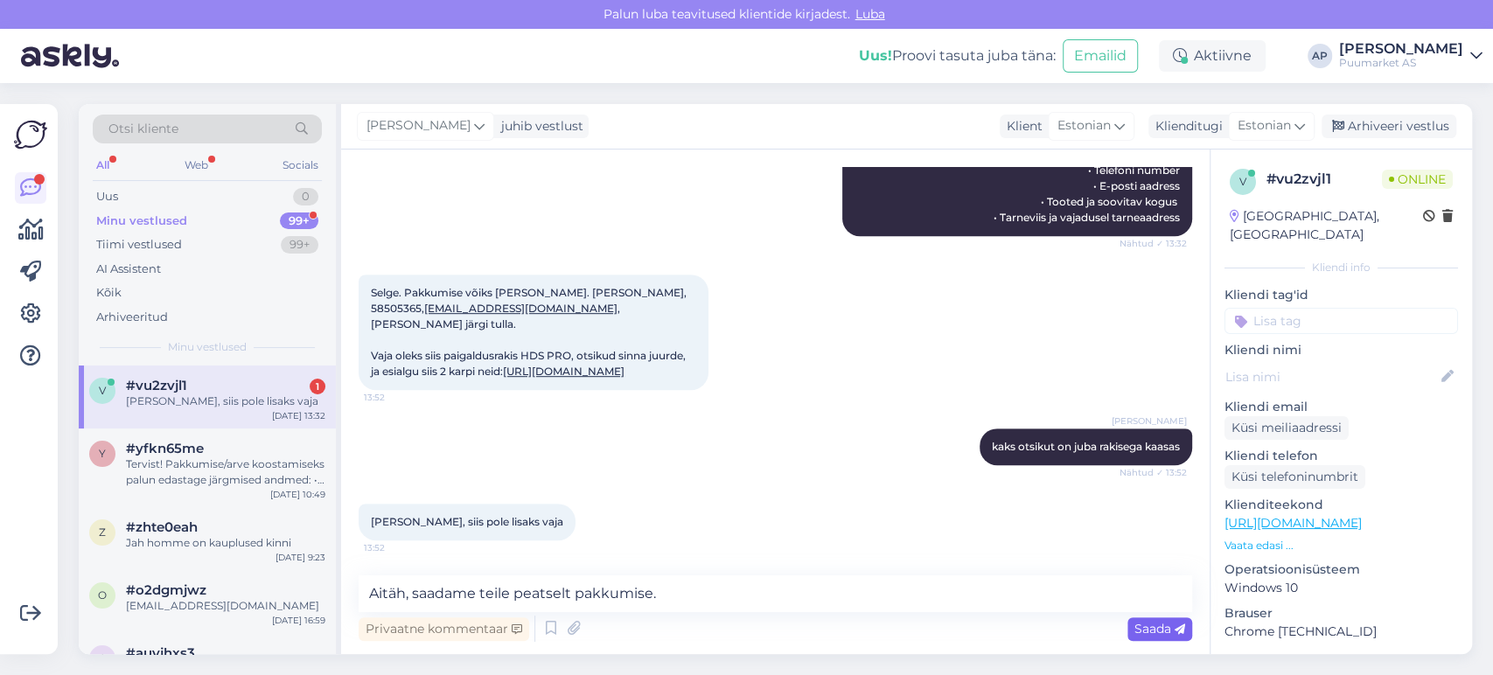
click at [1143, 633] on span "Saada" at bounding box center [1160, 629] width 51 height 16
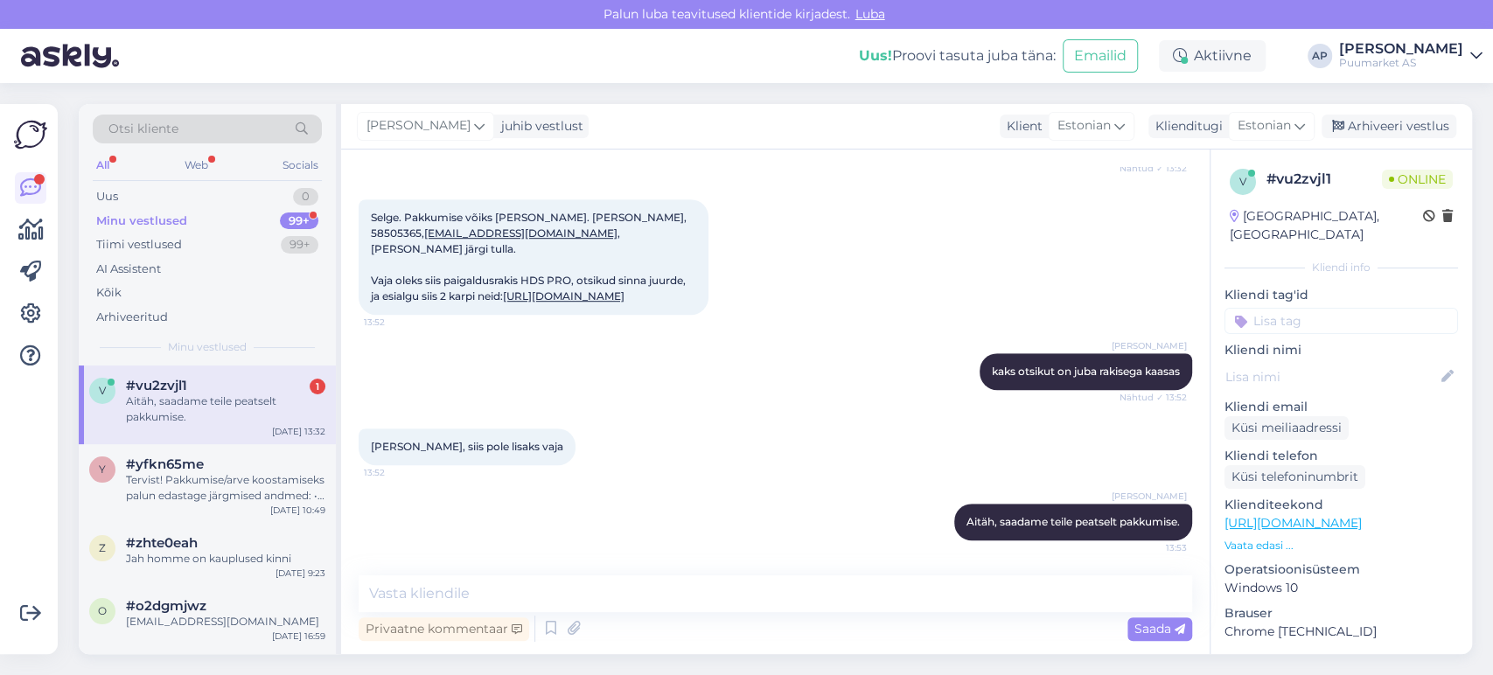
click at [782, 492] on div "[PERSON_NAME] Aitäh, saadame teile peatselt pakkumise. 13:53" at bounding box center [776, 522] width 834 height 75
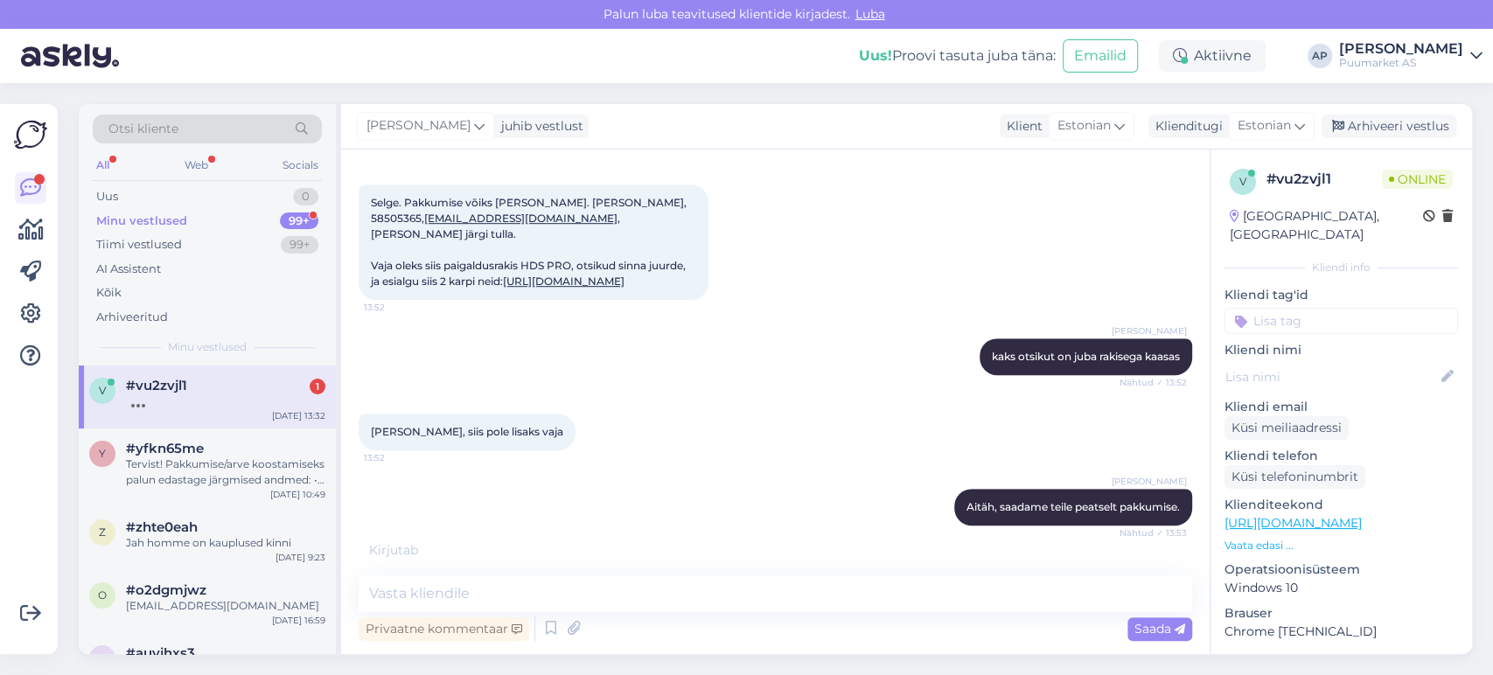
scroll to position [826, 0]
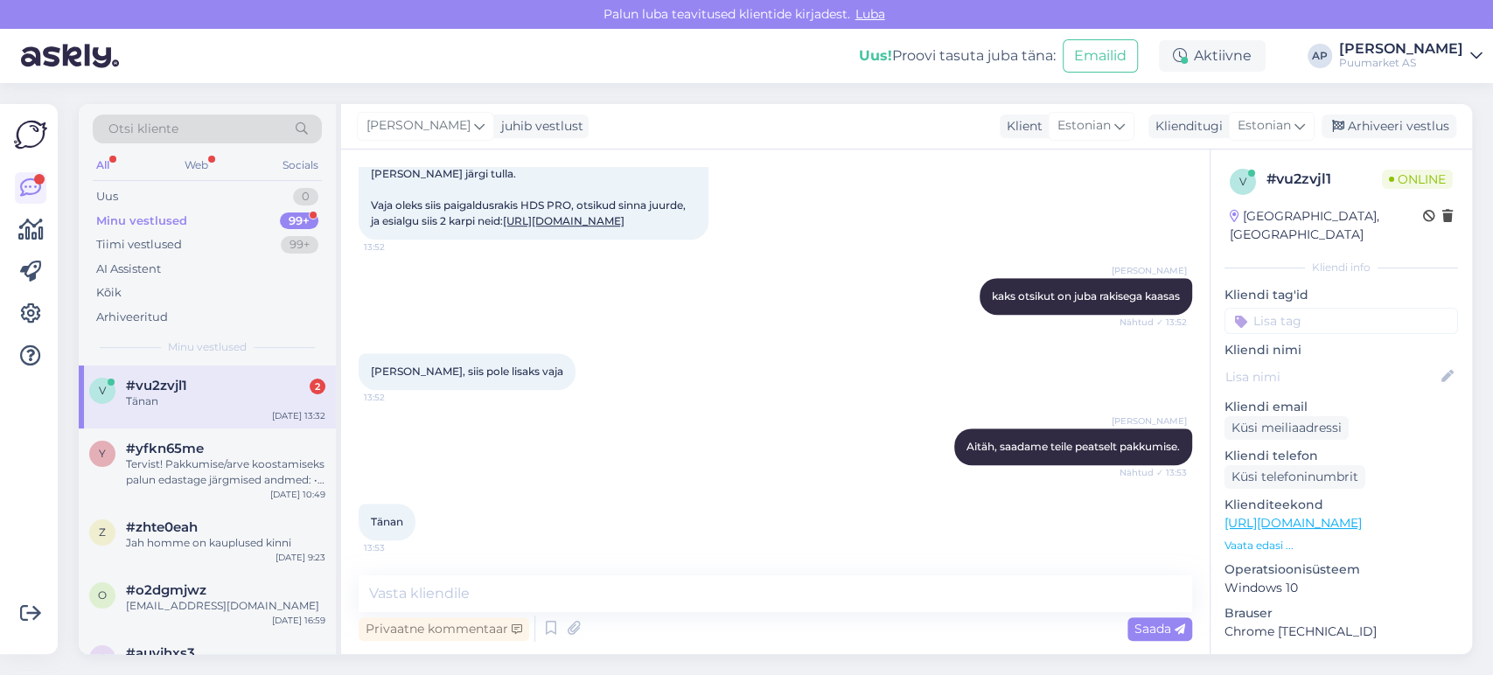
click at [339, 464] on div "Otsi kliente All Web Socials Uus 0 Minu vestlused 99+ Tiimi vestlused 99+ AI As…" at bounding box center [210, 379] width 262 height 550
drag, startPoint x: 385, startPoint y: 187, endPoint x: 522, endPoint y: 227, distance: 142.9
click at [522, 227] on div "Selge. Pakkumise võiks [PERSON_NAME]. [PERSON_NAME], [PERSON_NAME], 58505365, […" at bounding box center [534, 181] width 350 height 115
copy span "esialgu siis 2 karpi neid: [URL][DOMAIN_NAME]"
click at [536, 327] on div "[PERSON_NAME] kaks otsikut on juba rakisega kaasas Nähtud ✓ 13:52" at bounding box center [776, 296] width 834 height 75
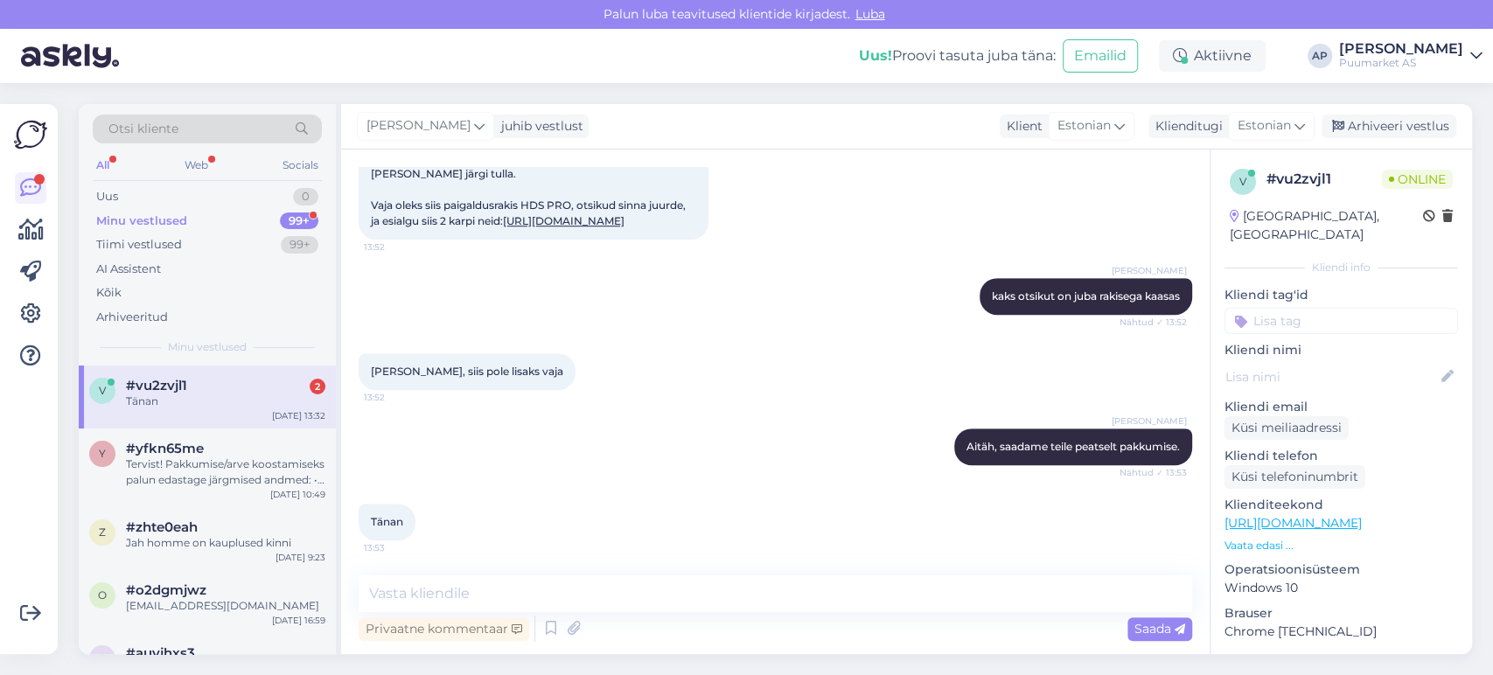
click at [361, 309] on div "[PERSON_NAME] kaks otsikut on juba rakisega kaasas Nähtud ✓ 13:52" at bounding box center [776, 296] width 834 height 75
click at [553, 514] on div "Tänan 13:53" at bounding box center [776, 522] width 834 height 75
